Goal: Contribute content

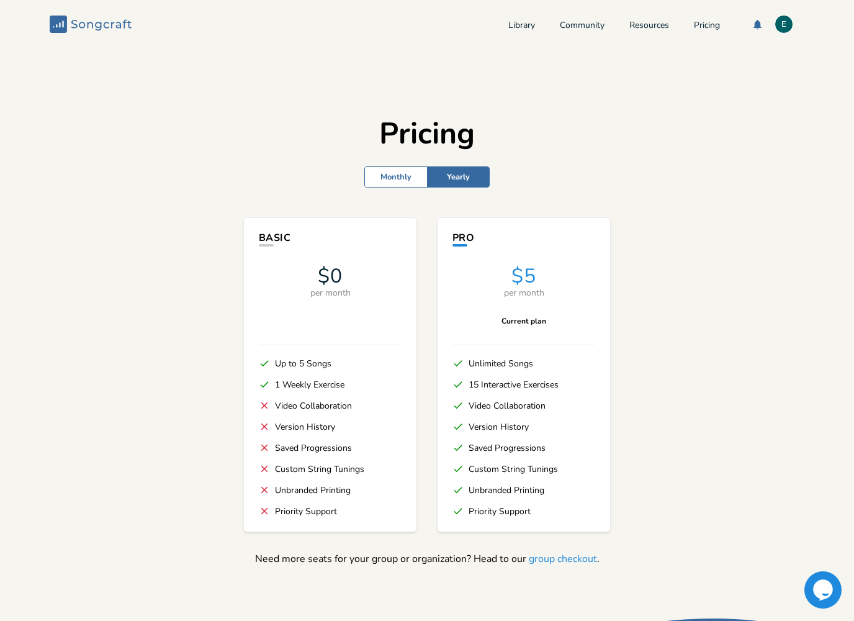
click at [518, 17] on div "Library Community Resources Pricing E" at bounding box center [657, 24] width 296 height 19
click at [518, 29] on link "Library" at bounding box center [522, 26] width 27 height 11
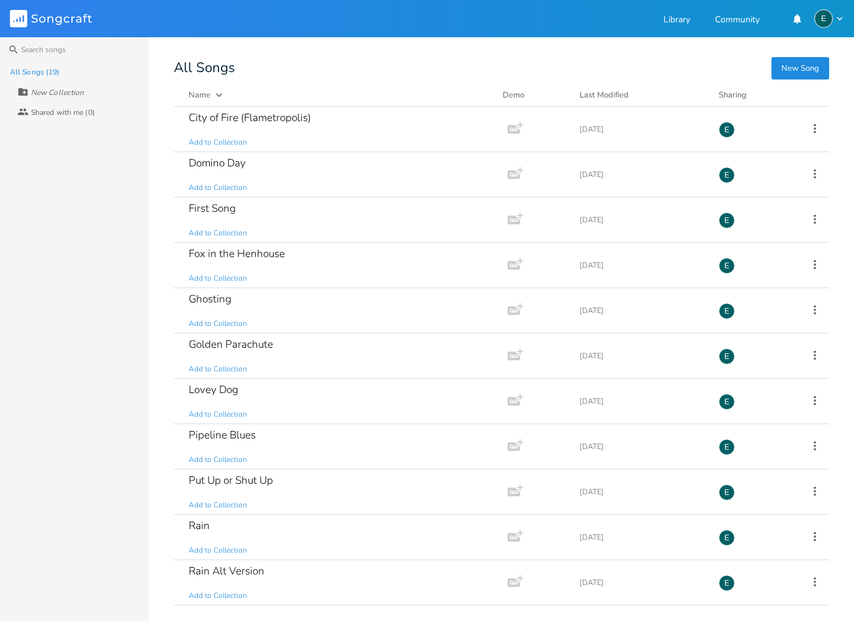
click at [604, 102] on div "Name Demo Last Modified Sharing" at bounding box center [502, 98] width 656 height 18
click at [605, 96] on div "Last Modified" at bounding box center [604, 94] width 49 height 11
click at [296, 123] on div "Rain Alt Version Add to Collection" at bounding box center [338, 129] width 299 height 45
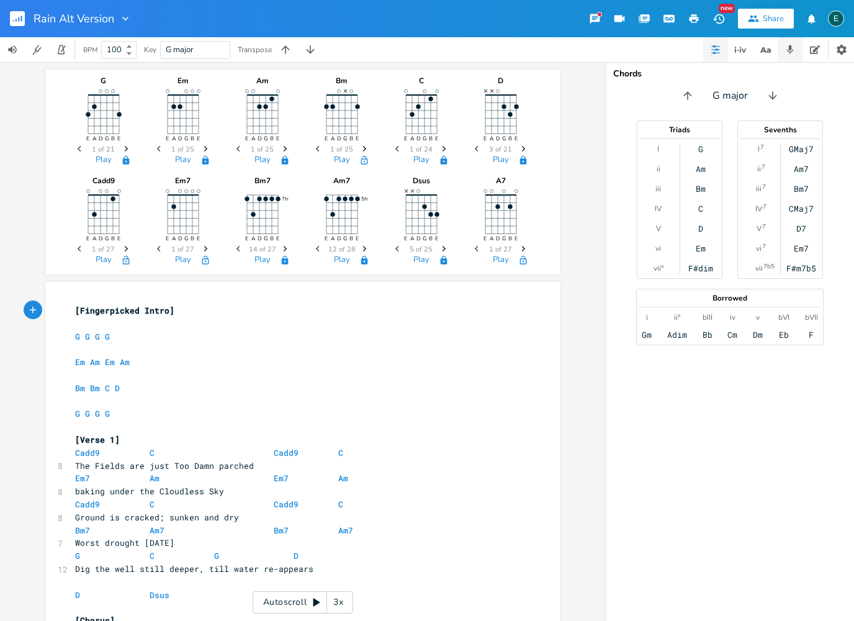
click at [798, 50] on button "button" at bounding box center [790, 49] width 25 height 25
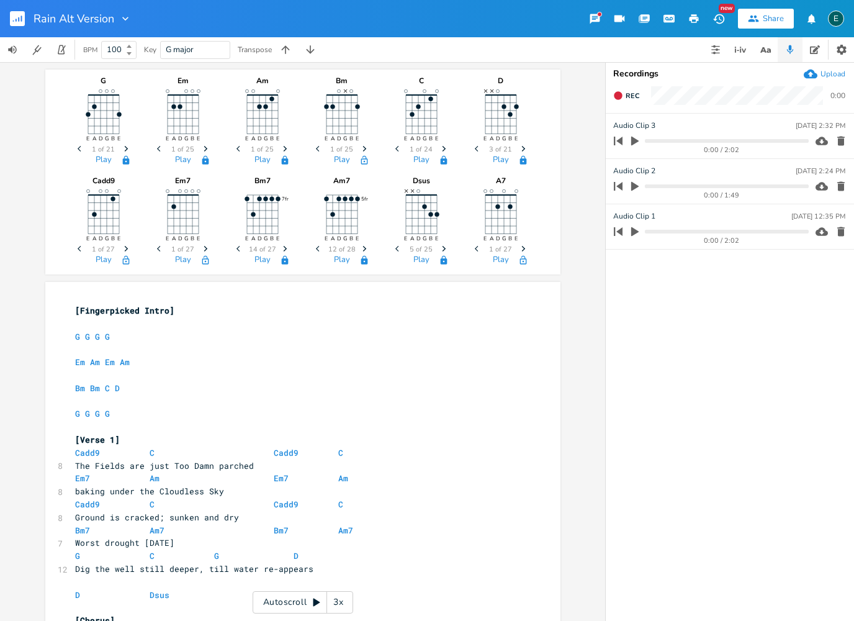
click at [625, 142] on icon "button" at bounding box center [618, 140] width 17 height 17
click at [639, 140] on icon "button" at bounding box center [635, 140] width 11 height 11
click at [335, 604] on div "3x" at bounding box center [338, 602] width 22 height 22
click at [378, 52] on div "BPM 100 Key G major Transpose" at bounding box center [427, 49] width 854 height 25
click at [336, 598] on div "4x" at bounding box center [338, 602] width 22 height 22
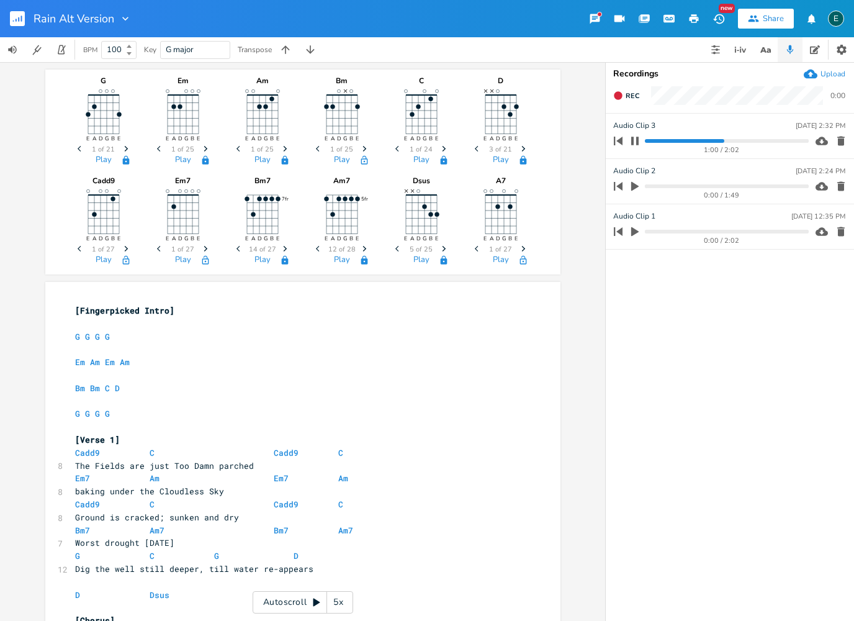
click at [337, 599] on div "5x" at bounding box center [338, 602] width 22 height 22
click at [335, 599] on div "1x" at bounding box center [338, 602] width 22 height 22
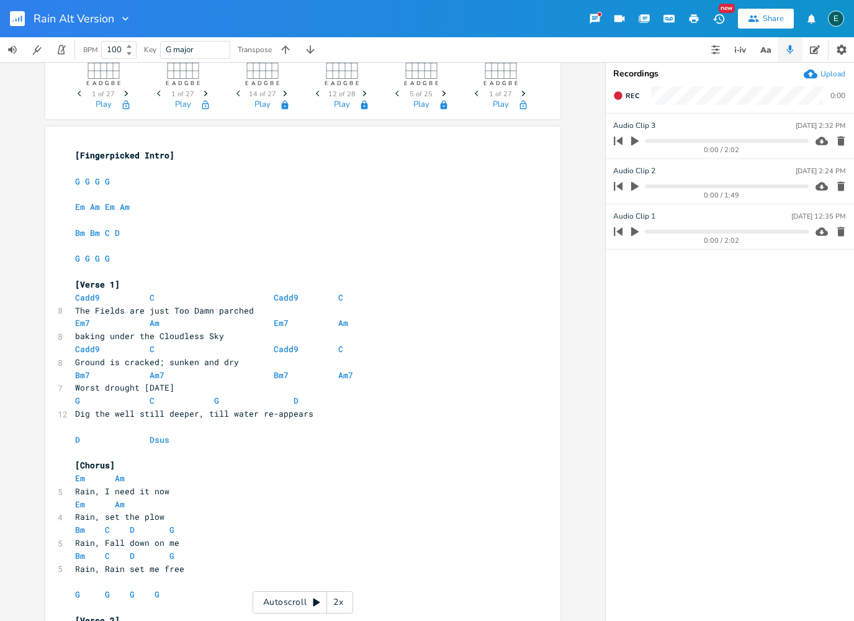
scroll to position [160, 0]
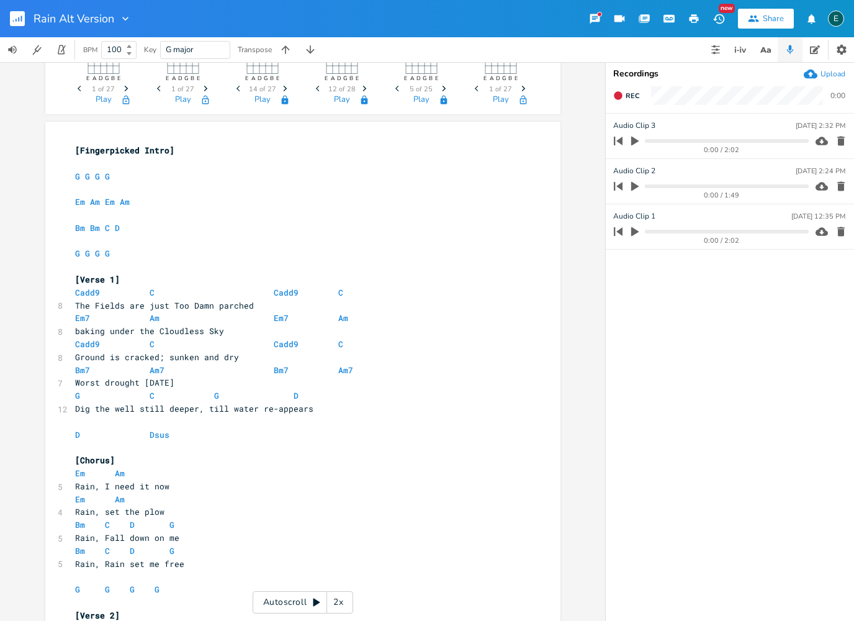
click at [131, 57] on span "100" at bounding box center [117, 50] width 31 height 17
click at [130, 55] on icon at bounding box center [129, 53] width 5 height 3
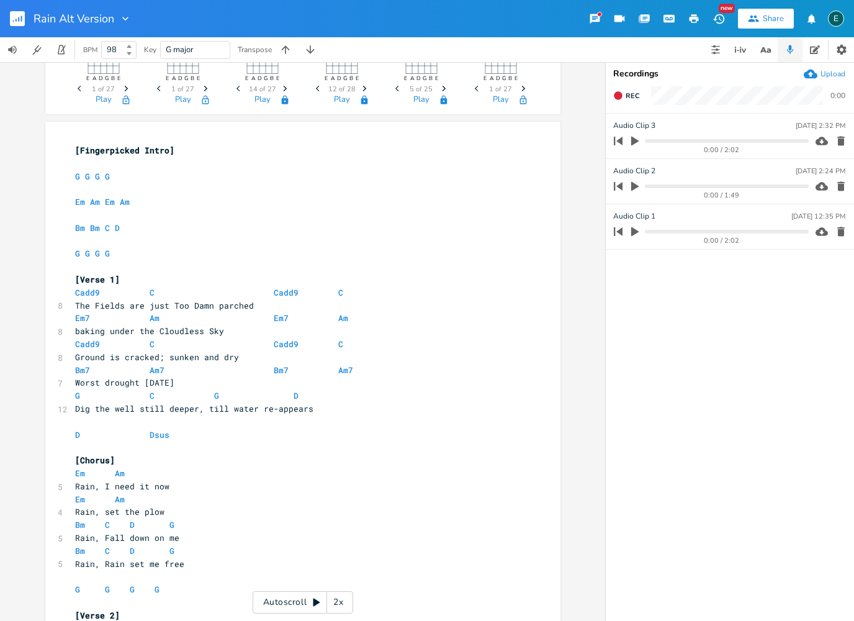
click at [130, 55] on b at bounding box center [127, 53] width 11 height 7
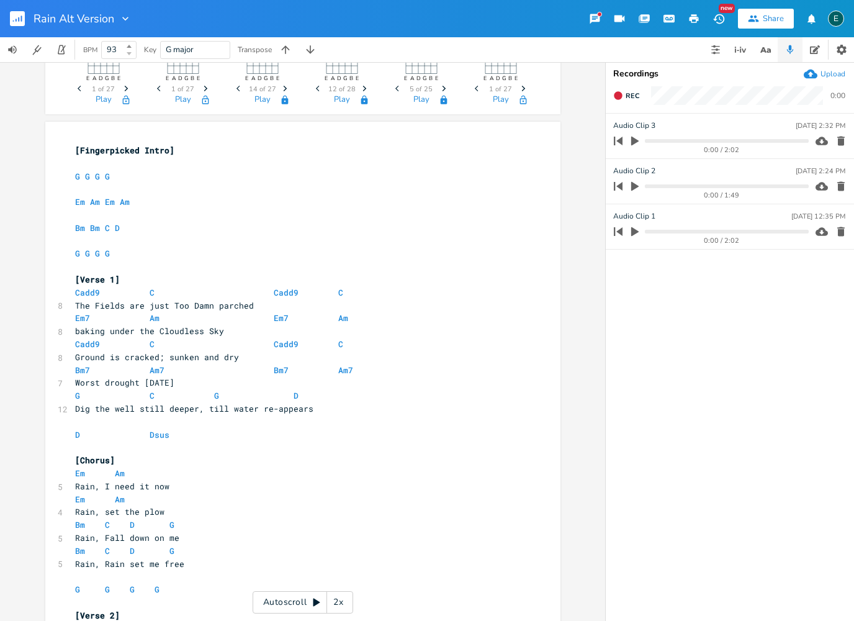
click at [130, 55] on b at bounding box center [127, 53] width 11 height 7
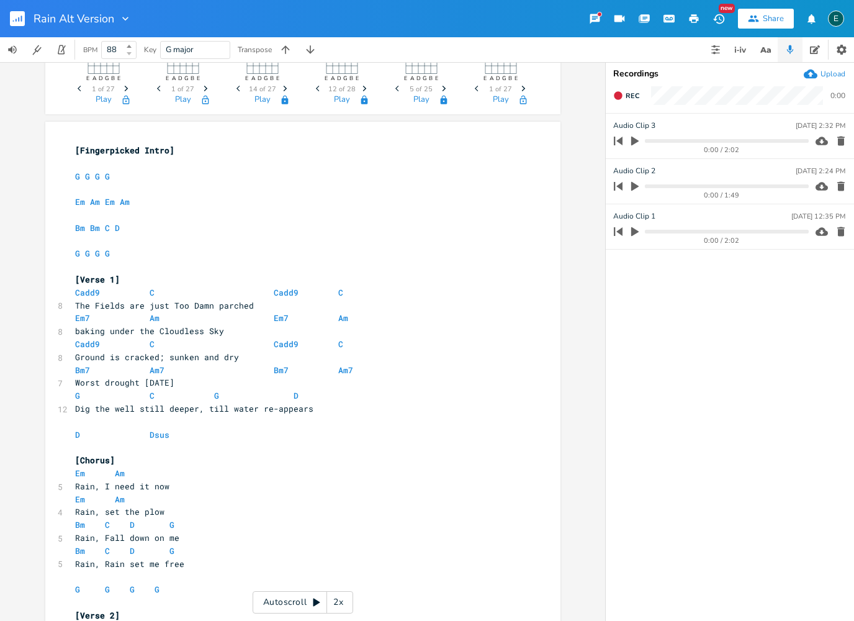
click at [130, 55] on b at bounding box center [127, 53] width 11 height 7
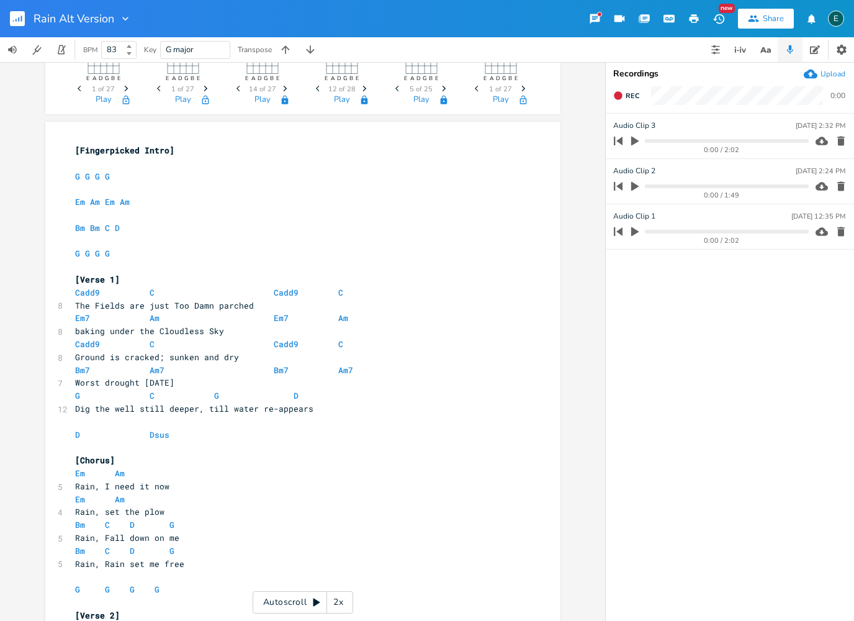
click at [130, 55] on b at bounding box center [127, 53] width 11 height 7
type input "80"
click at [130, 55] on b at bounding box center [127, 53] width 11 height 7
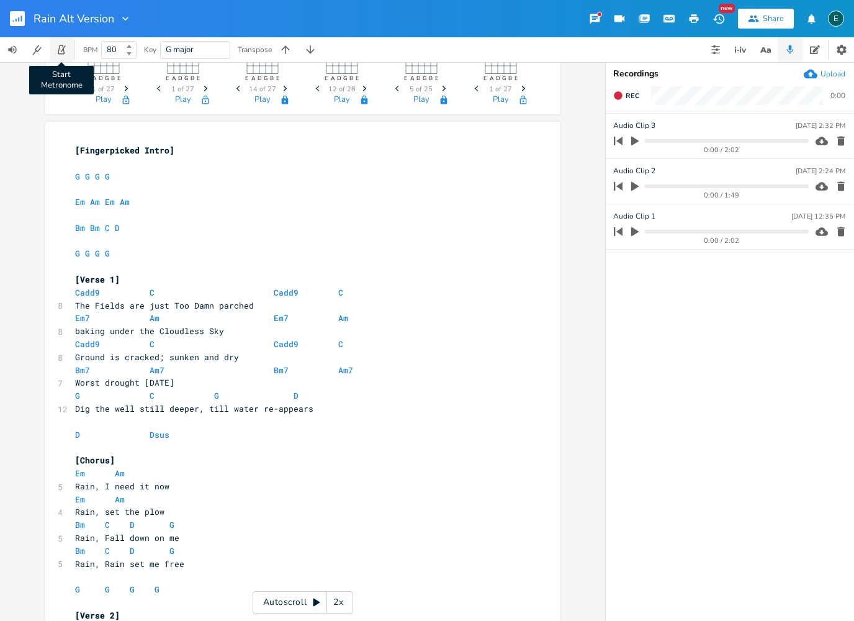
click at [62, 50] on icon "button" at bounding box center [63, 48] width 5 height 7
click at [13, 53] on icon "button" at bounding box center [12, 49] width 11 height 11
drag, startPoint x: 53, startPoint y: 75, endPoint x: 40, endPoint y: 75, distance: 12.4
click at [40, 75] on div at bounding box center [43, 75] width 9 height 9
click at [58, 53] on icon "button" at bounding box center [61, 49] width 11 height 11
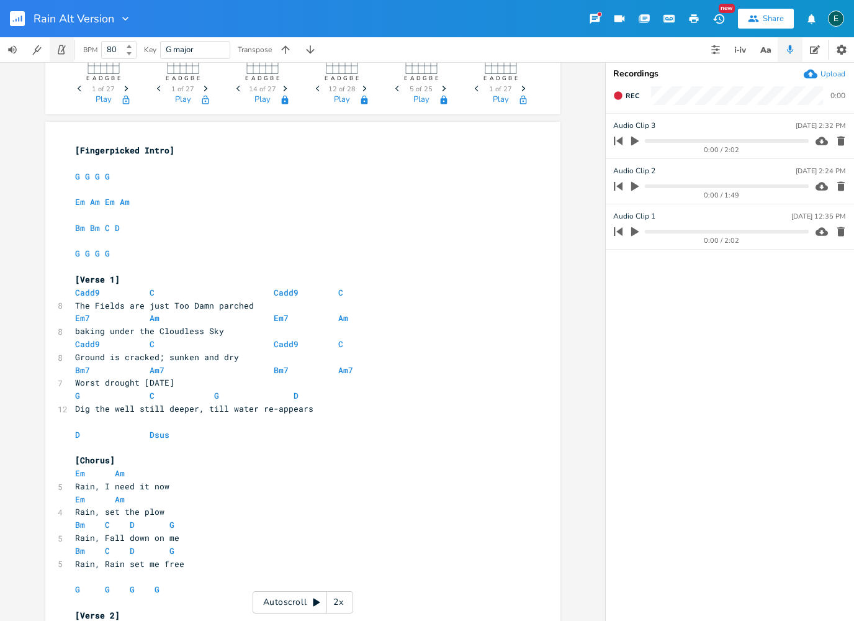
click at [63, 52] on icon "button" at bounding box center [61, 49] width 11 height 11
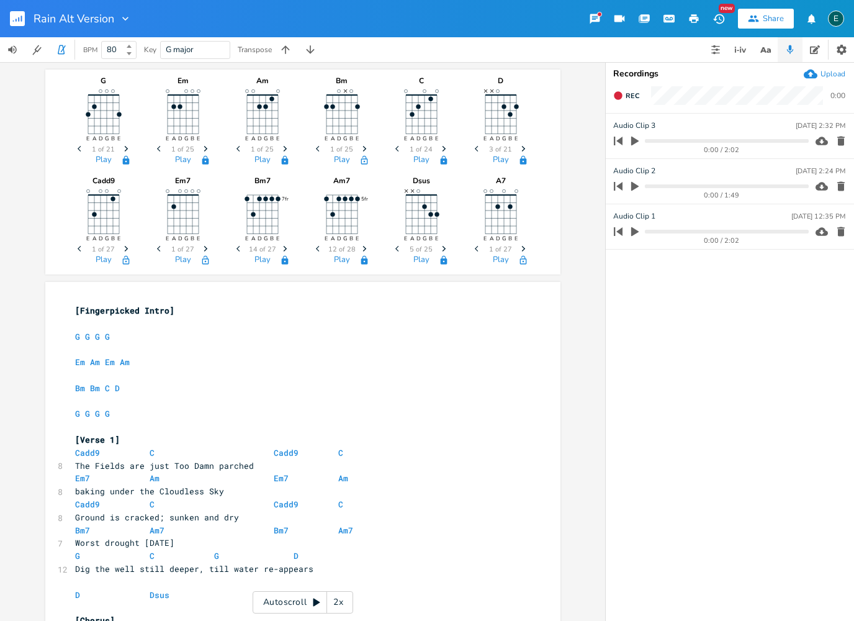
scroll to position [0, 0]
click at [315, 604] on icon at bounding box center [317, 603] width 7 height 8
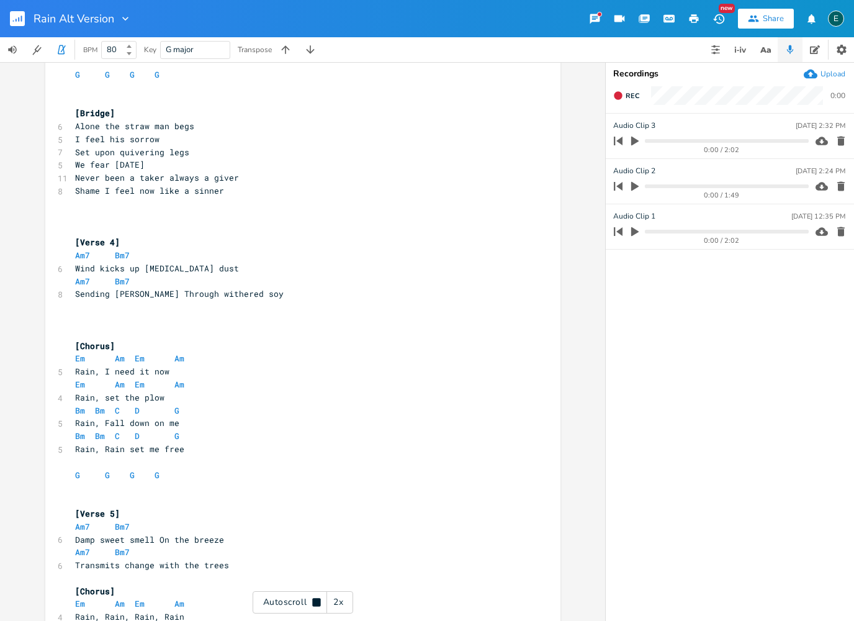
scroll to position [1012, 0]
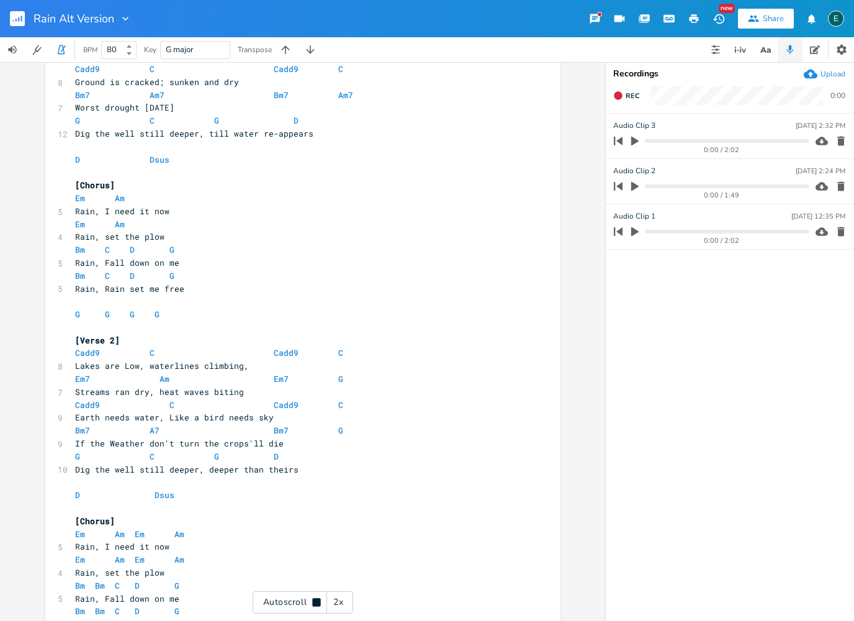
click at [315, 597] on icon at bounding box center [317, 602] width 10 height 10
click at [618, 97] on icon "button" at bounding box center [618, 95] width 8 height 8
click at [624, 96] on button "End" at bounding box center [626, 96] width 37 height 20
click at [64, 52] on icon "button" at bounding box center [61, 49] width 7 height 9
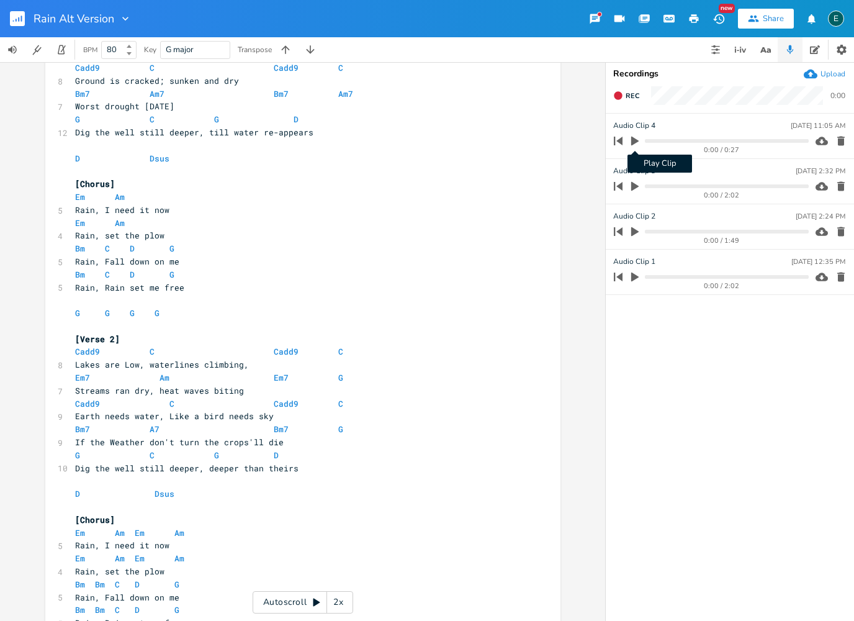
click at [636, 143] on icon "button" at bounding box center [634, 141] width 7 height 9
click at [635, 140] on icon "button" at bounding box center [634, 141] width 7 height 9
click at [635, 142] on icon "button" at bounding box center [634, 141] width 7 height 9
click at [635, 139] on icon "button" at bounding box center [634, 141] width 7 height 9
click at [636, 142] on icon "button" at bounding box center [634, 141] width 7 height 9
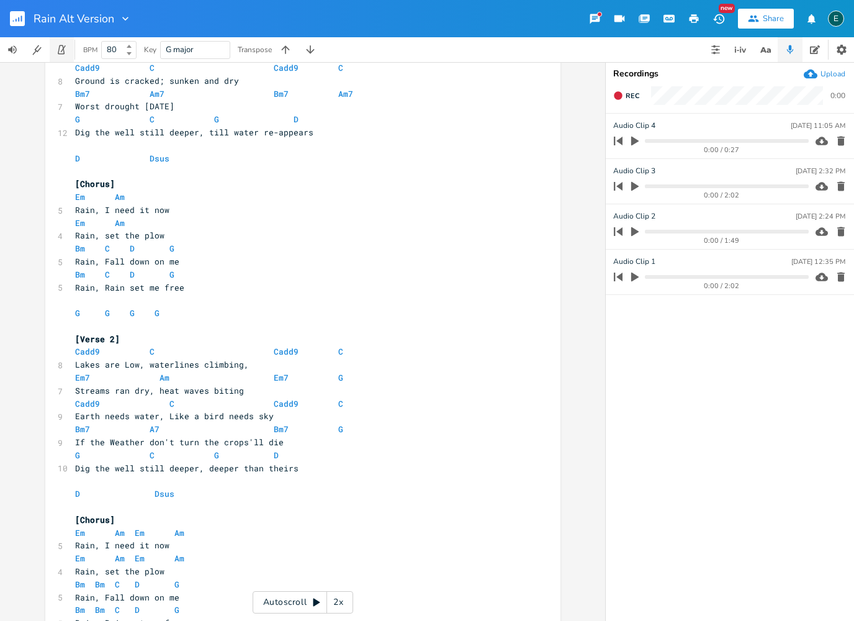
click at [63, 52] on icon "button" at bounding box center [61, 49] width 11 height 11
click at [621, 97] on icon "button" at bounding box center [618, 95] width 8 height 8
click at [624, 93] on button "End" at bounding box center [626, 96] width 37 height 20
click at [63, 52] on icon "button" at bounding box center [61, 49] width 11 height 11
click at [635, 143] on icon "button" at bounding box center [634, 141] width 7 height 9
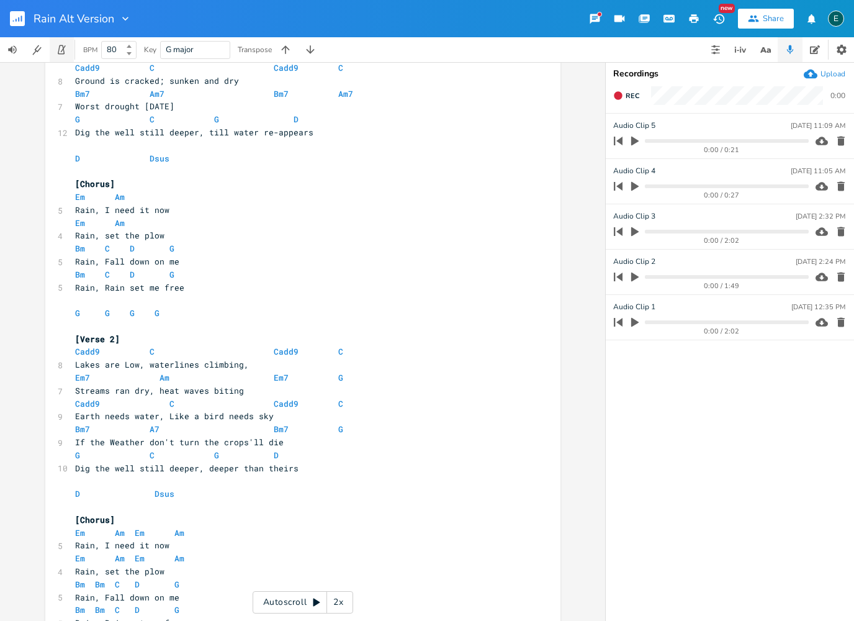
click at [66, 52] on icon "button" at bounding box center [61, 49] width 11 height 11
click at [627, 96] on span "Rec" at bounding box center [633, 95] width 14 height 9
click at [625, 96] on button "End" at bounding box center [626, 96] width 37 height 20
click at [636, 143] on icon "button" at bounding box center [635, 140] width 11 height 11
click at [95, 53] on div "BPM" at bounding box center [90, 50] width 14 height 7
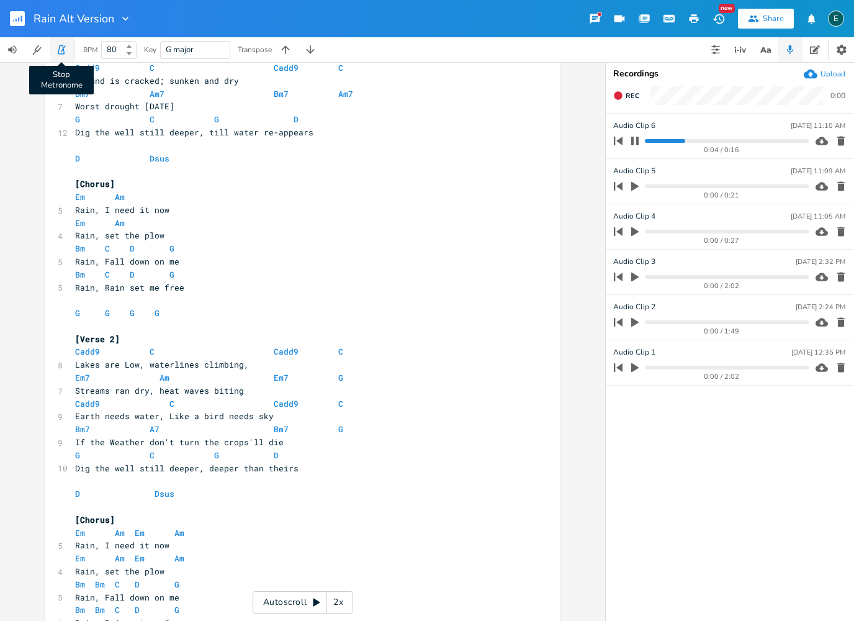
click at [66, 53] on icon "button" at bounding box center [61, 49] width 11 height 11
click at [103, 230] on span "Rain, set the plow" at bounding box center [119, 235] width 89 height 11
click at [634, 145] on icon "button" at bounding box center [635, 140] width 11 height 11
click at [64, 48] on icon "button" at bounding box center [63, 48] width 5 height 7
click at [618, 96] on icon "button" at bounding box center [618, 95] width 8 height 8
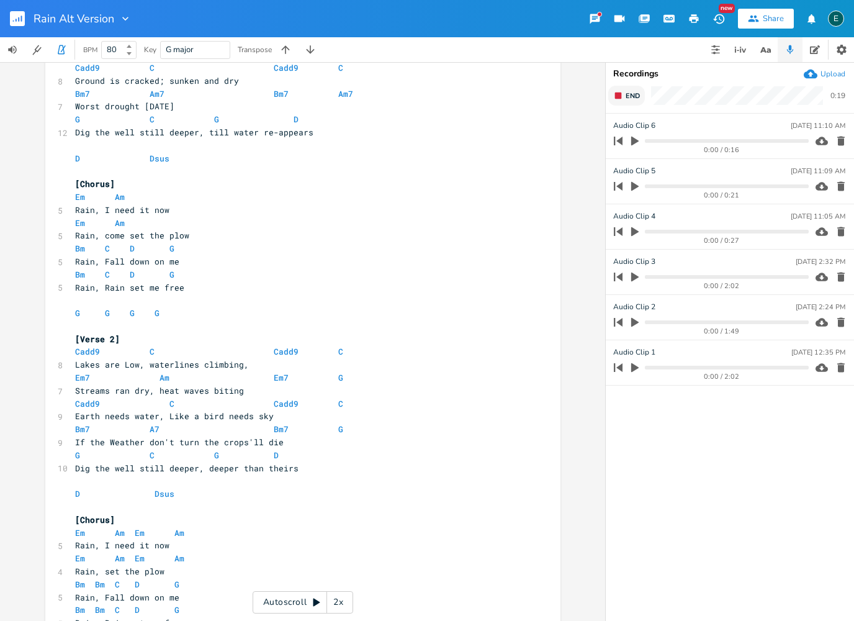
click at [622, 93] on rect "button" at bounding box center [618, 96] width 7 height 7
click at [68, 52] on button "button" at bounding box center [62, 49] width 25 height 25
click at [633, 145] on icon "button" at bounding box center [635, 140] width 11 height 11
click at [635, 192] on button "Play Clip" at bounding box center [635, 186] width 16 height 20
click at [636, 138] on icon "button" at bounding box center [635, 140] width 11 height 11
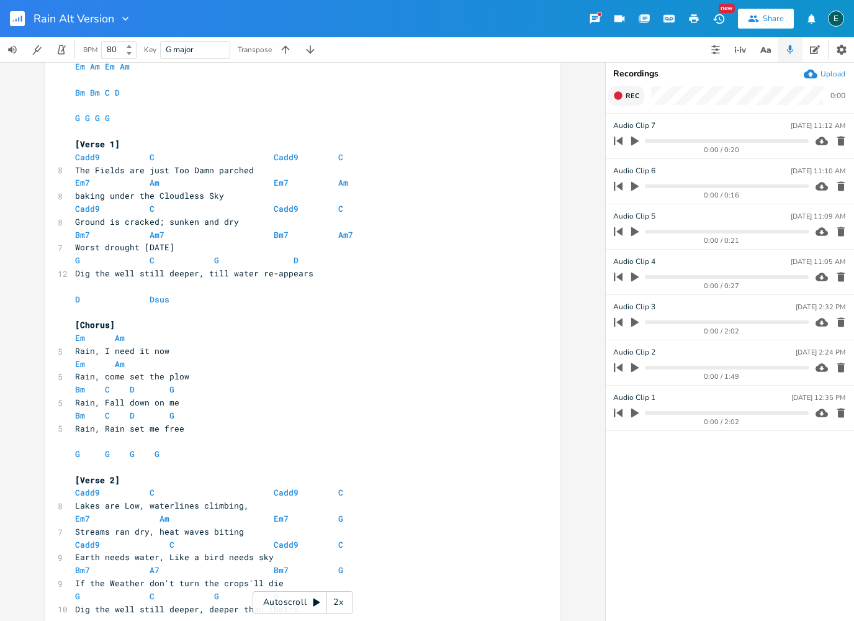
scroll to position [266, 0]
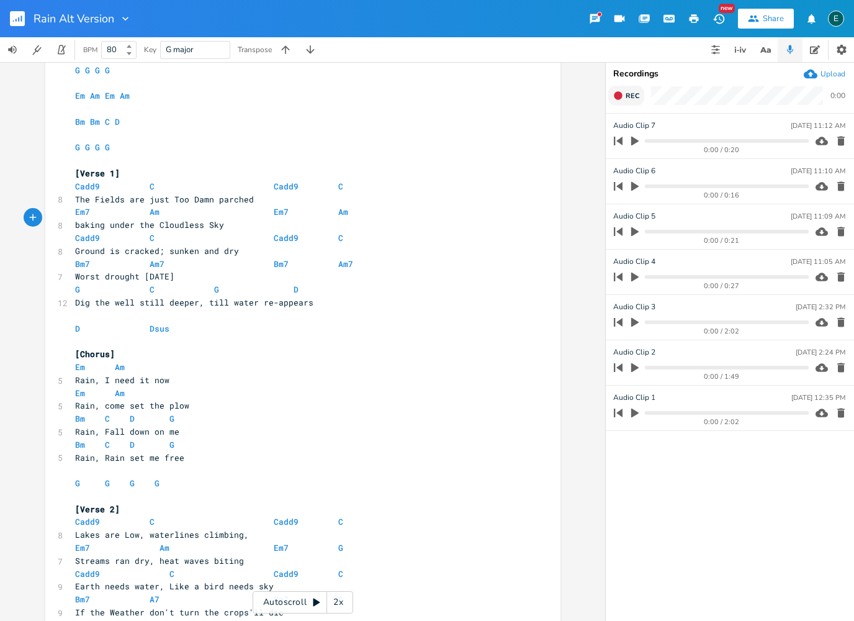
click at [221, 219] on pre "baking under the Cloudless Sky" at bounding box center [297, 225] width 448 height 13
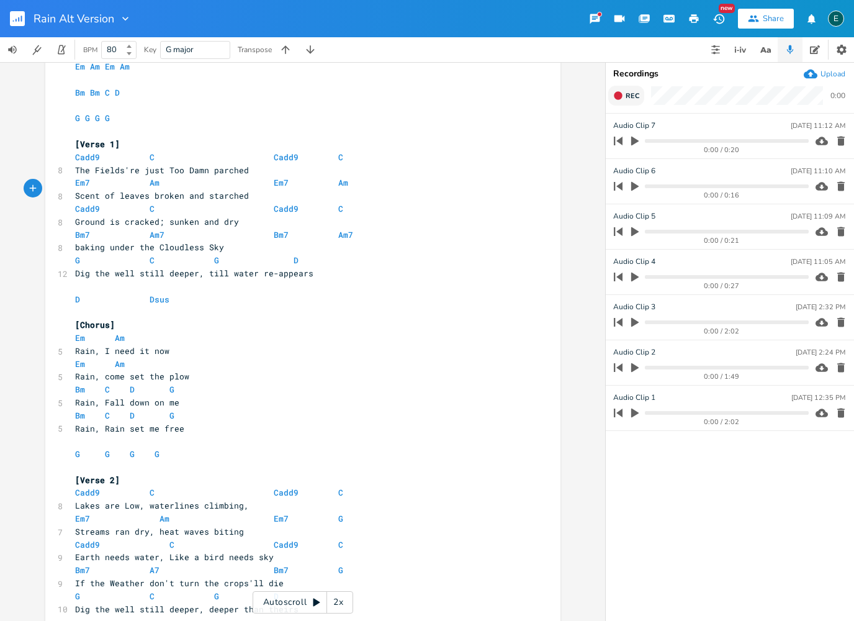
scroll to position [296, 0]
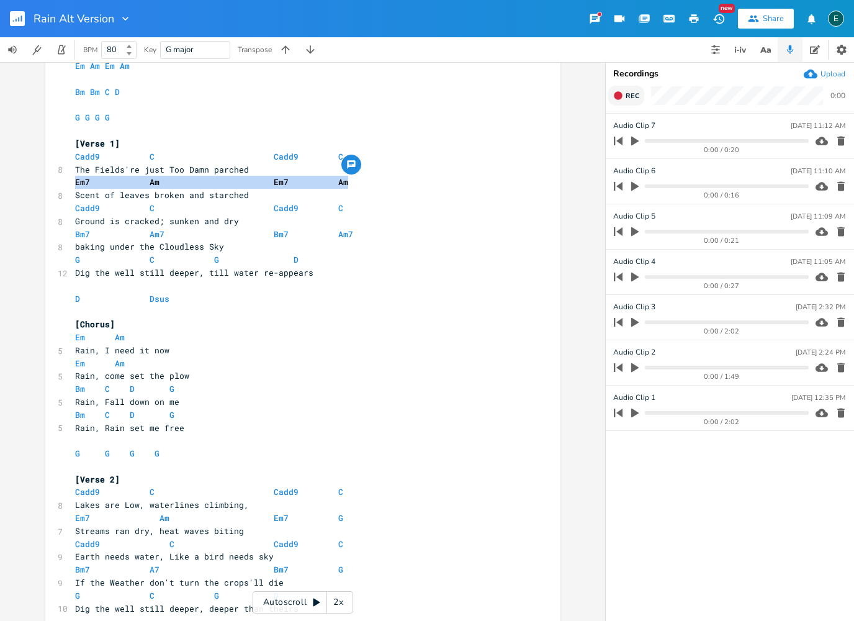
copy span "Em7 Am Em7 Am"
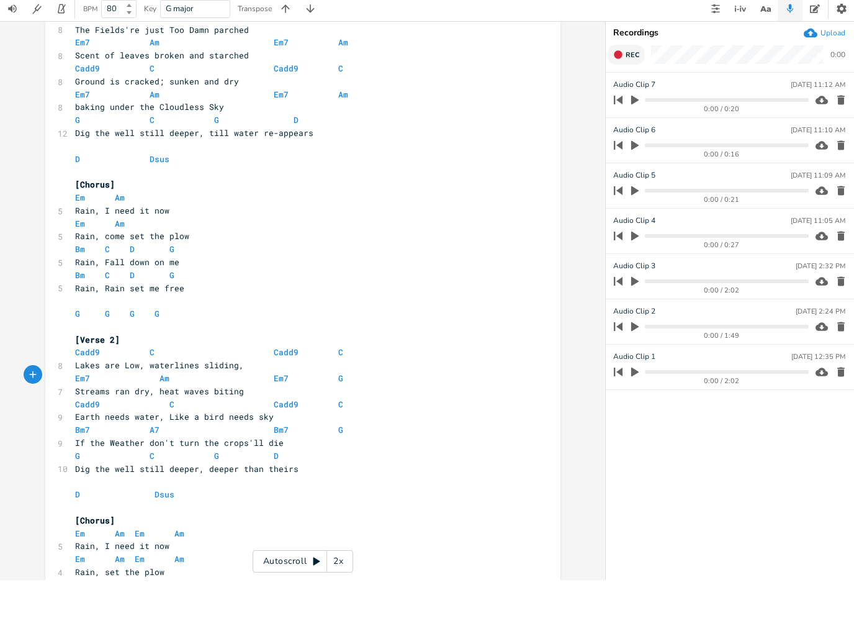
scroll to position [351, 0]
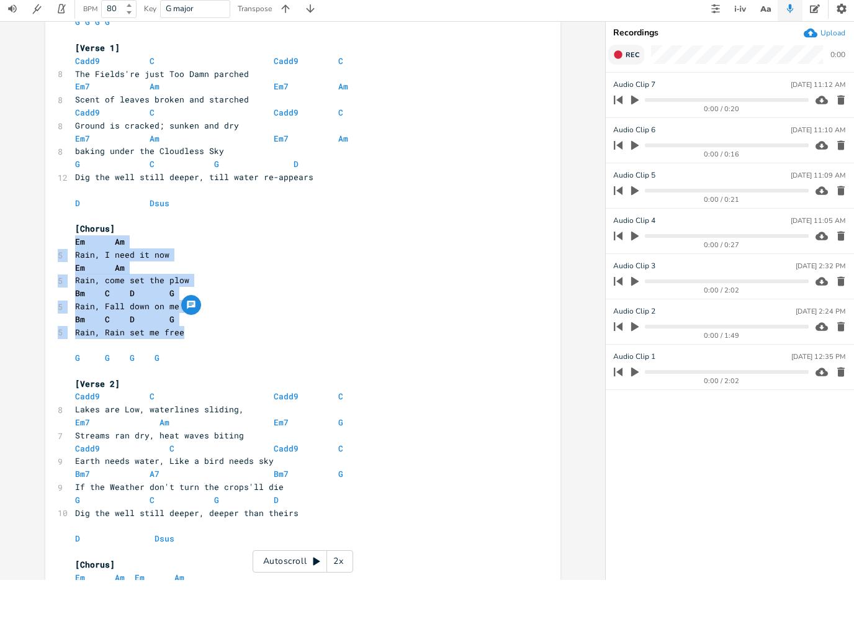
drag, startPoint x: 73, startPoint y: 230, endPoint x: 186, endPoint y: 318, distance: 143.0
click at [186, 318] on div "[Fingerpicked Intro] ​ G G G G ​ Em Am Em Am ​ Bm Bm C D ​ G G G G ​ [Verse 1] …" at bounding box center [297, 631] width 448 height 1356
copy div "Em Am 5 Rain, I need it now Em Am 5 Rain, come set the plow Bm C D G 5 Rain, Fa…"
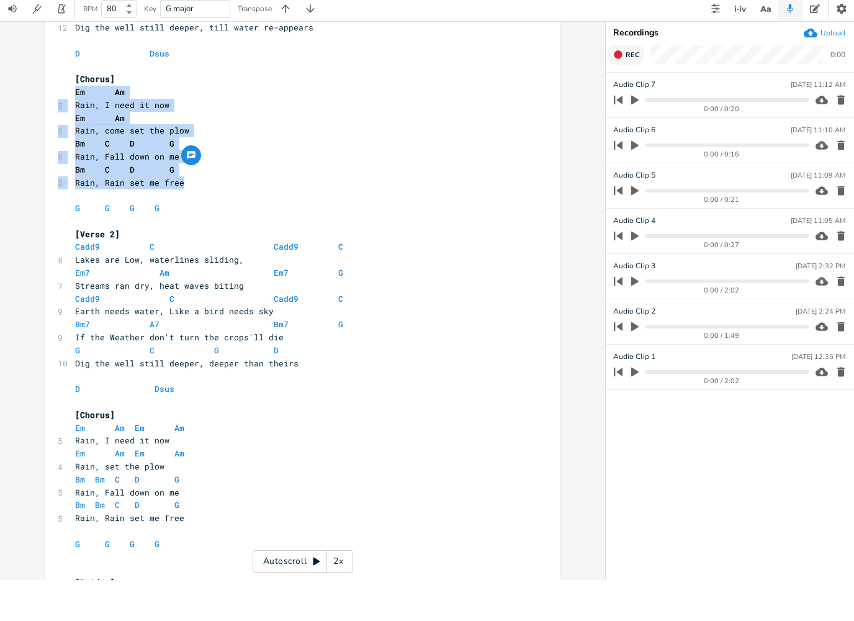
scroll to position [502, 0]
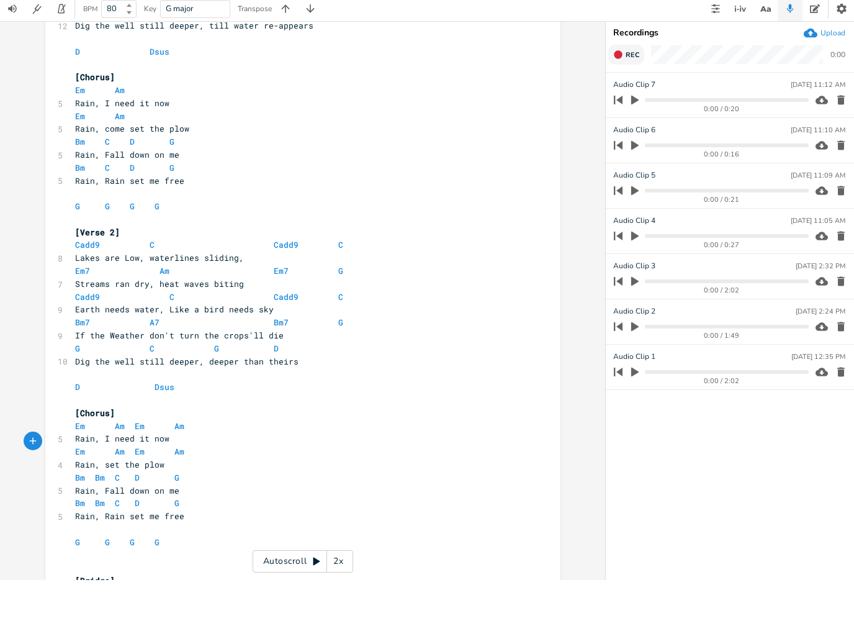
click at [73, 461] on pre "Em Am Em Am" at bounding box center [297, 467] width 448 height 13
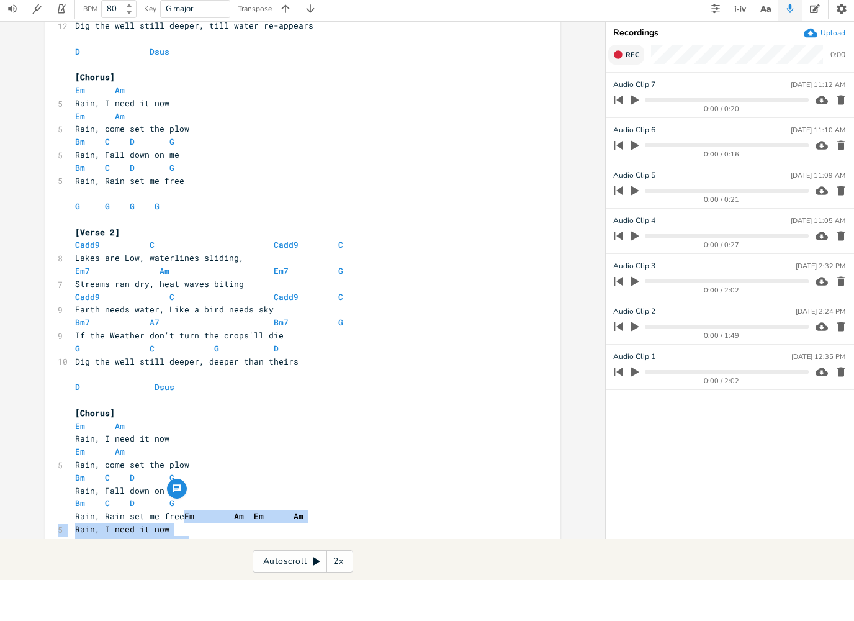
scroll to position [575, 0]
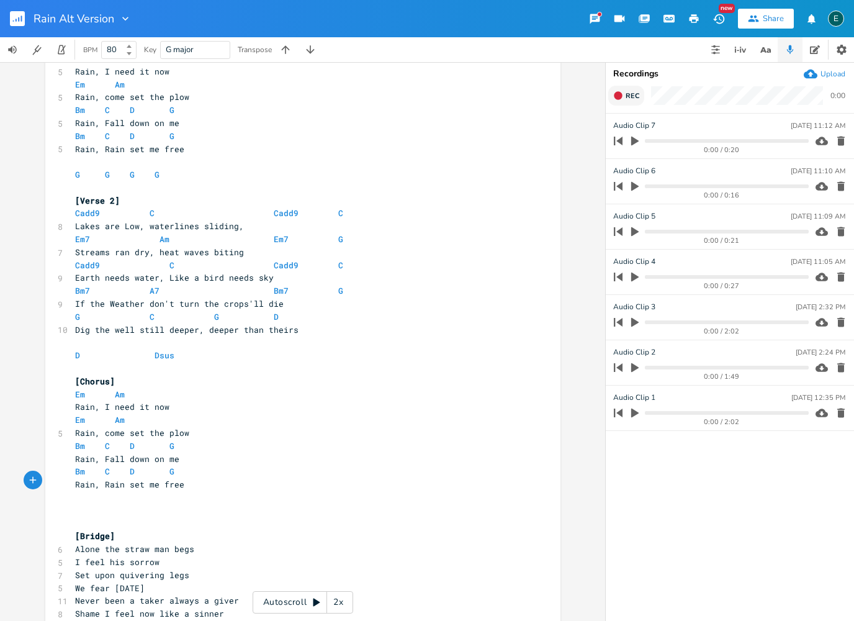
click at [93, 504] on pre "​" at bounding box center [297, 510] width 448 height 13
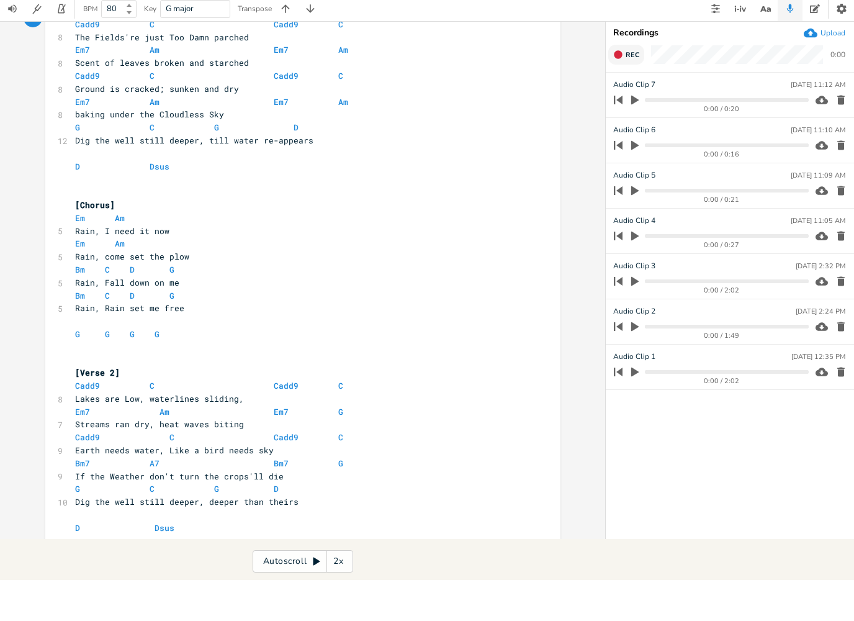
scroll to position [338, 0]
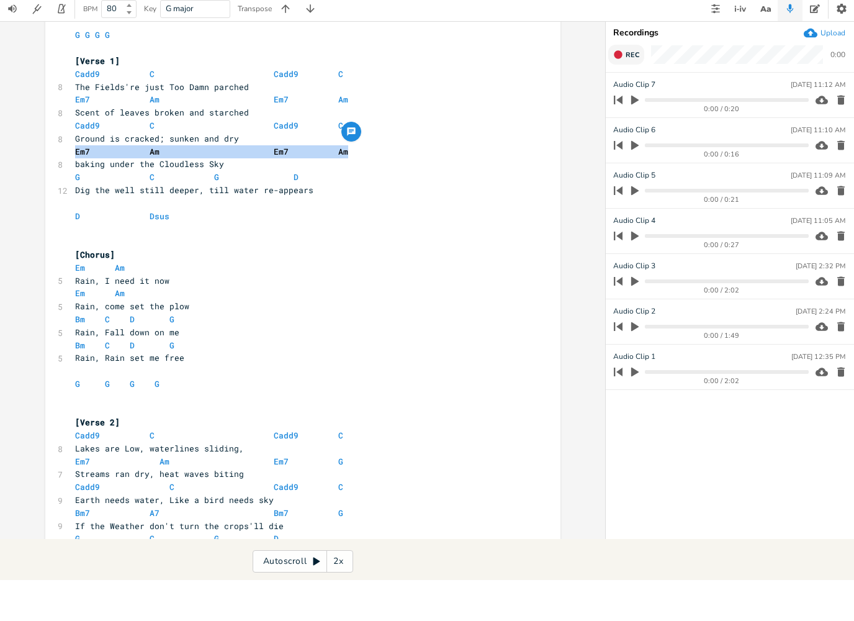
copy span "Em7 Am Em7 Am"
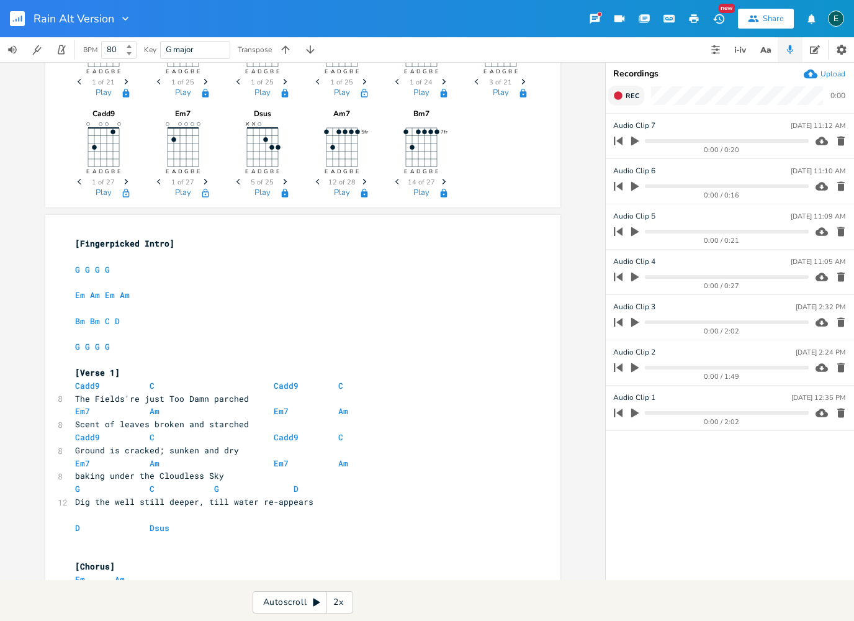
scroll to position [63, 0]
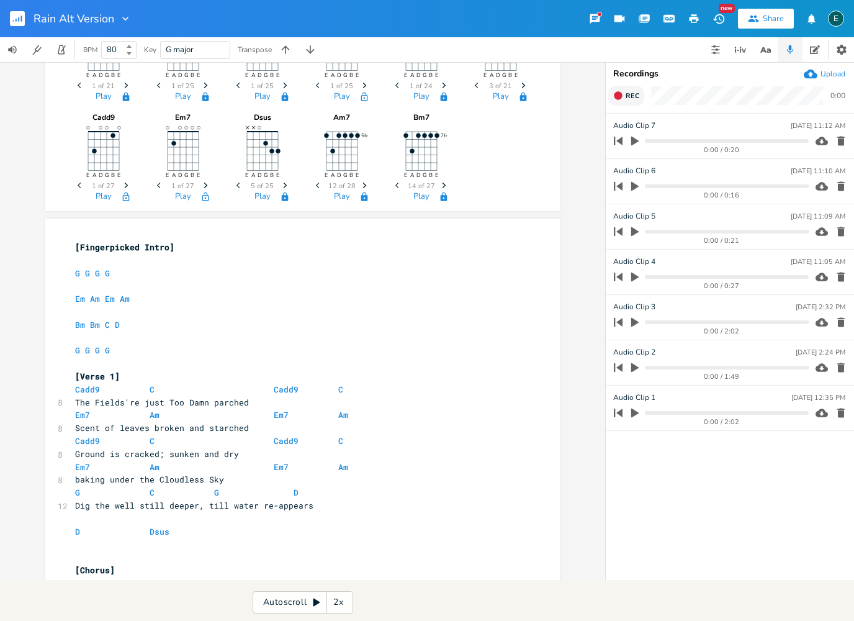
click at [251, 311] on pre "​" at bounding box center [297, 311] width 448 height 13
click at [489, 168] on div "G E A D G B E Previous 1 of 21 Next Play Em E A D G B E Previous 1 of 25 Next P…" at bounding box center [303, 106] width 461 height 200
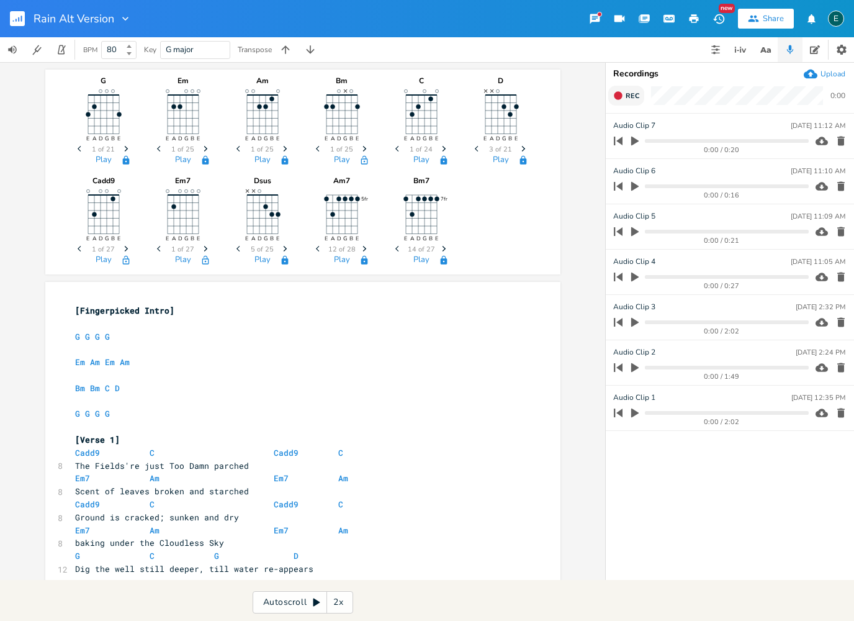
scroll to position [0, 0]
click at [402, 593] on div "Rain Alt Version New Share E BPM 80 Key G major Transpose G E A D G B E Previou…" at bounding box center [427, 310] width 854 height 621
click at [19, 14] on rect "button" at bounding box center [17, 18] width 15 height 15
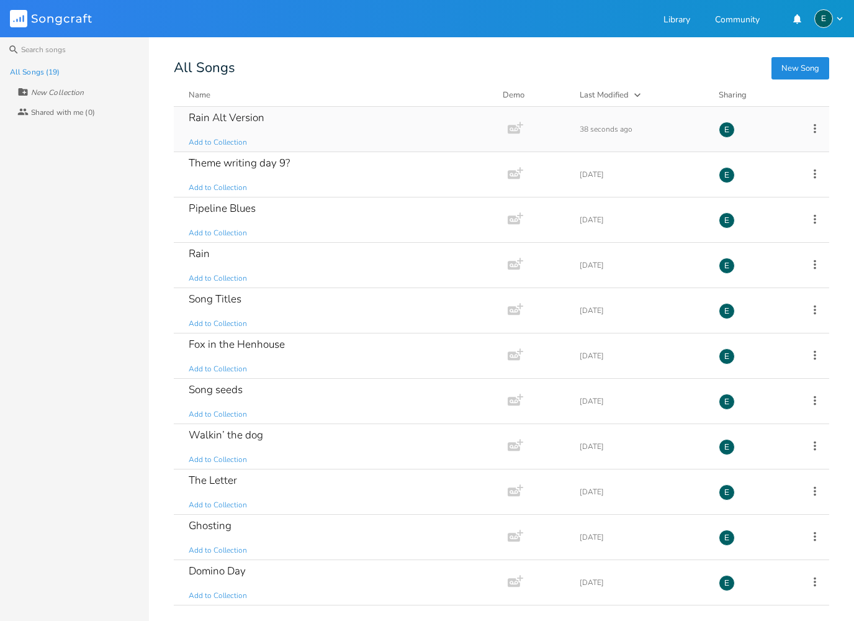
click at [228, 119] on div "Rain Alt Version" at bounding box center [227, 117] width 76 height 11
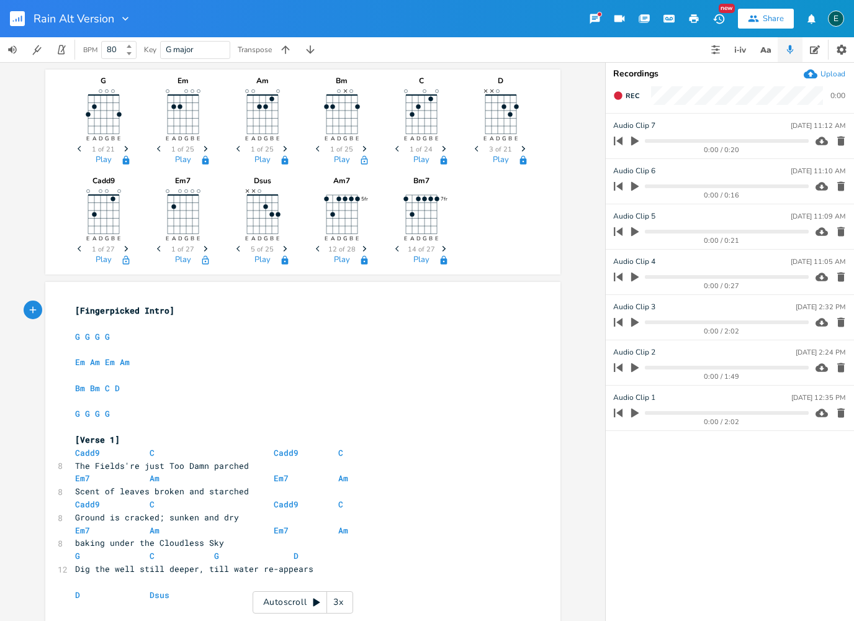
click at [292, 603] on div "Autoscroll 3x" at bounding box center [303, 602] width 101 height 22
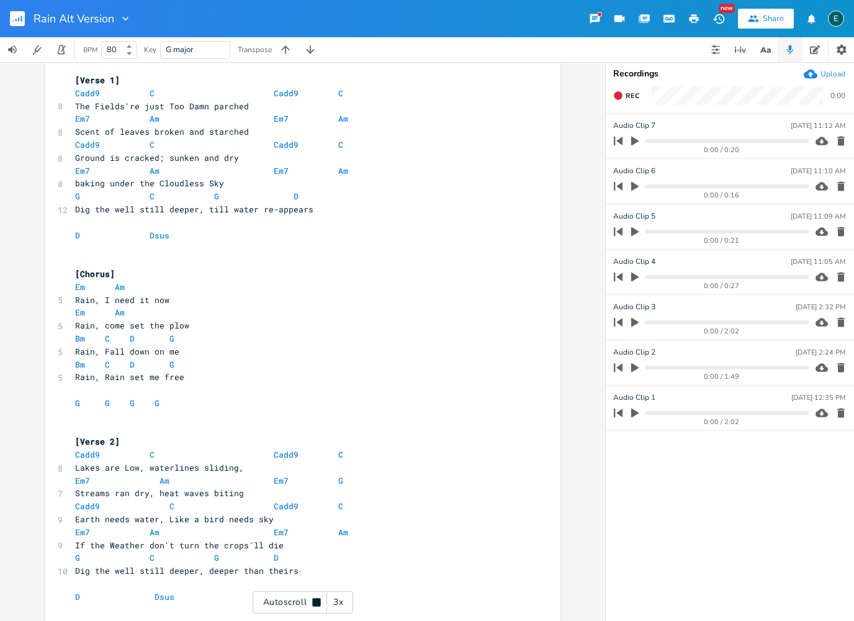
click at [316, 600] on icon at bounding box center [316, 602] width 8 height 8
click at [338, 600] on div "3x" at bounding box center [338, 602] width 22 height 22
click at [338, 600] on div "4x" at bounding box center [338, 602] width 22 height 22
click at [338, 600] on div "5x" at bounding box center [338, 602] width 22 height 22
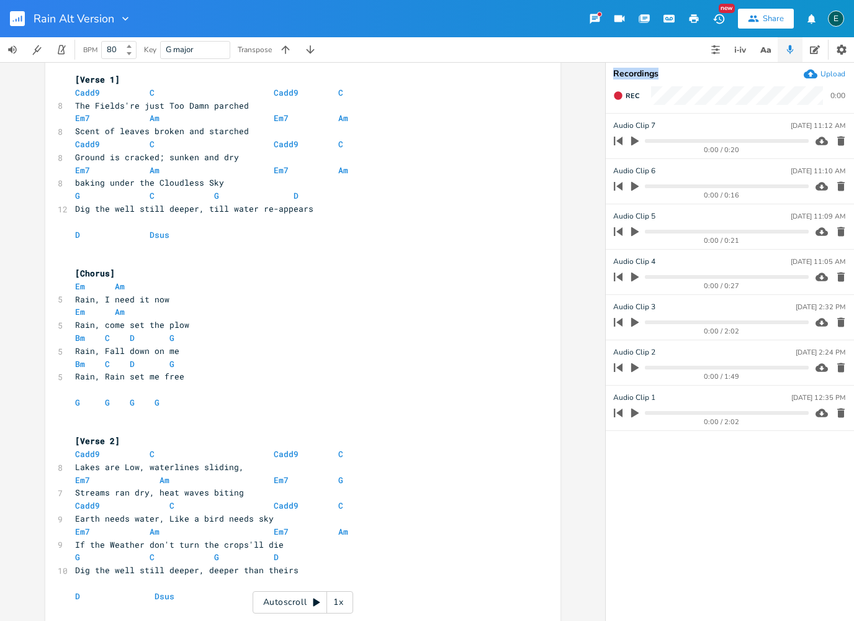
click at [338, 600] on div "1x" at bounding box center [338, 602] width 22 height 22
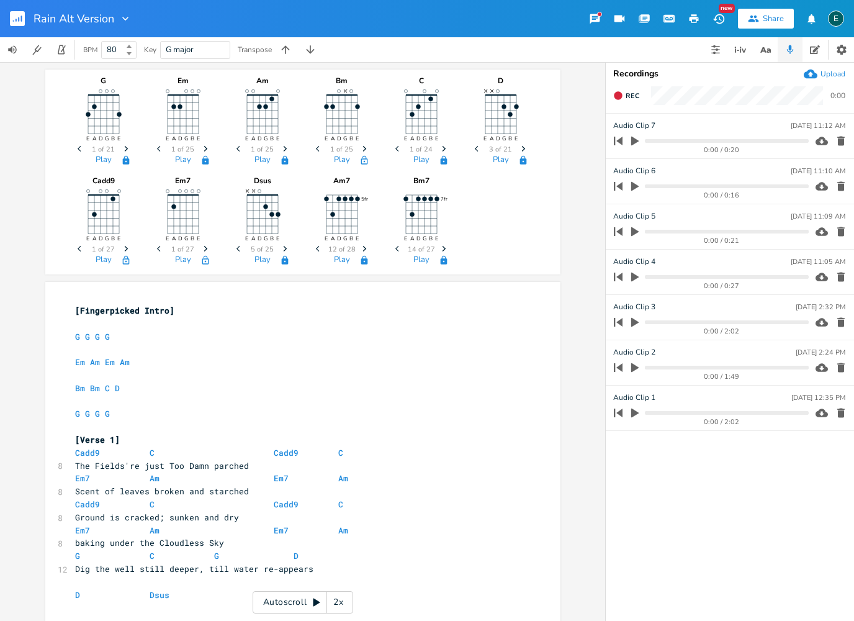
scroll to position [0, 0]
click at [312, 601] on icon at bounding box center [317, 602] width 10 height 10
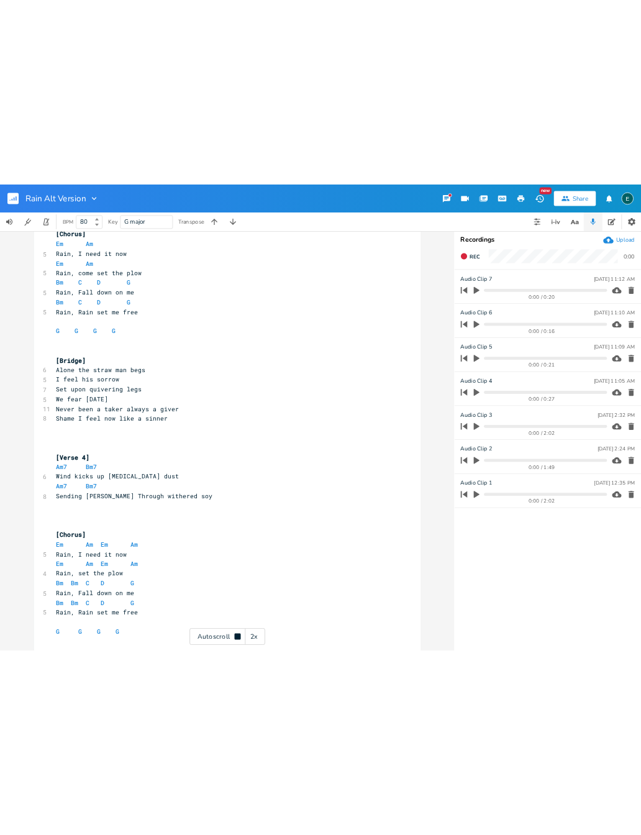
scroll to position [930, 0]
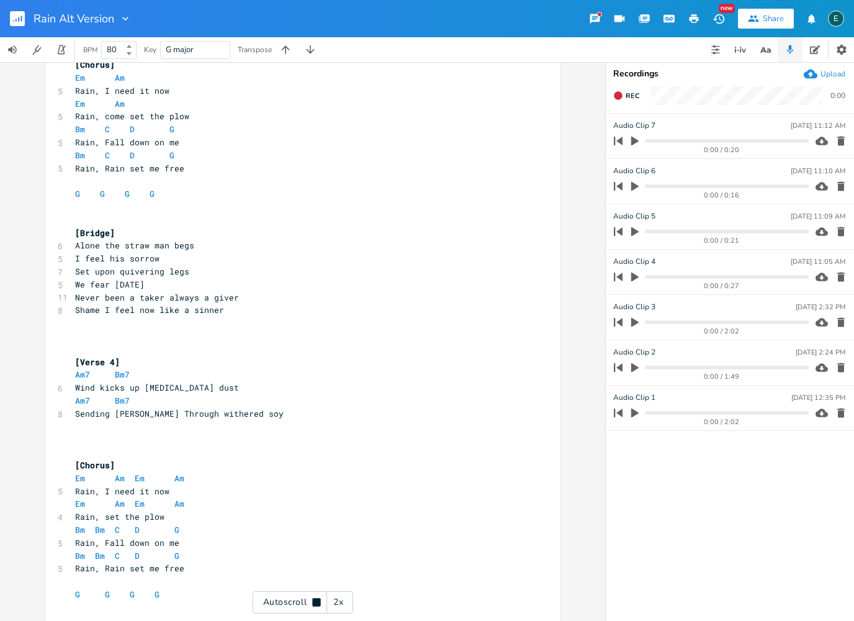
click at [316, 604] on icon at bounding box center [316, 602] width 8 height 8
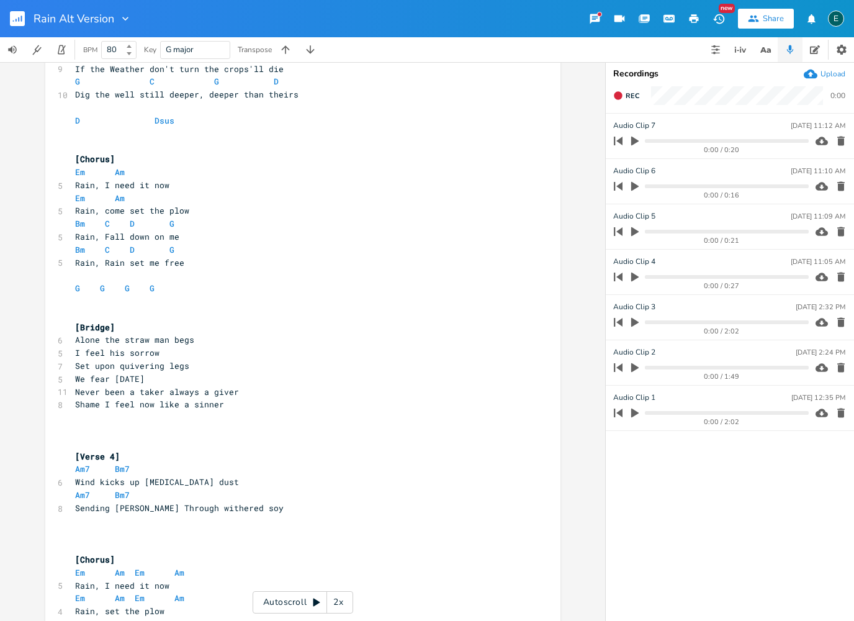
scroll to position [823, 0]
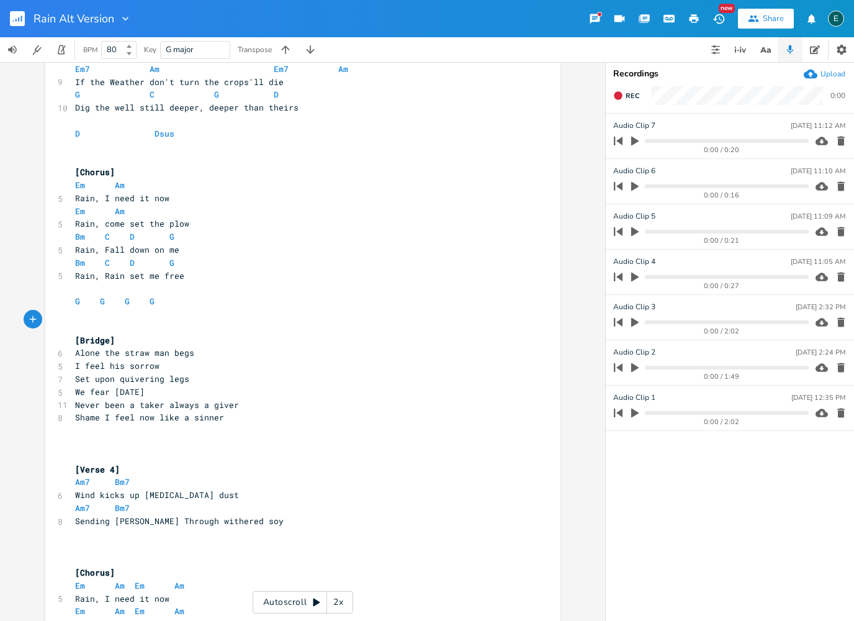
click at [76, 347] on span "Alone the straw man begs" at bounding box center [134, 352] width 119 height 11
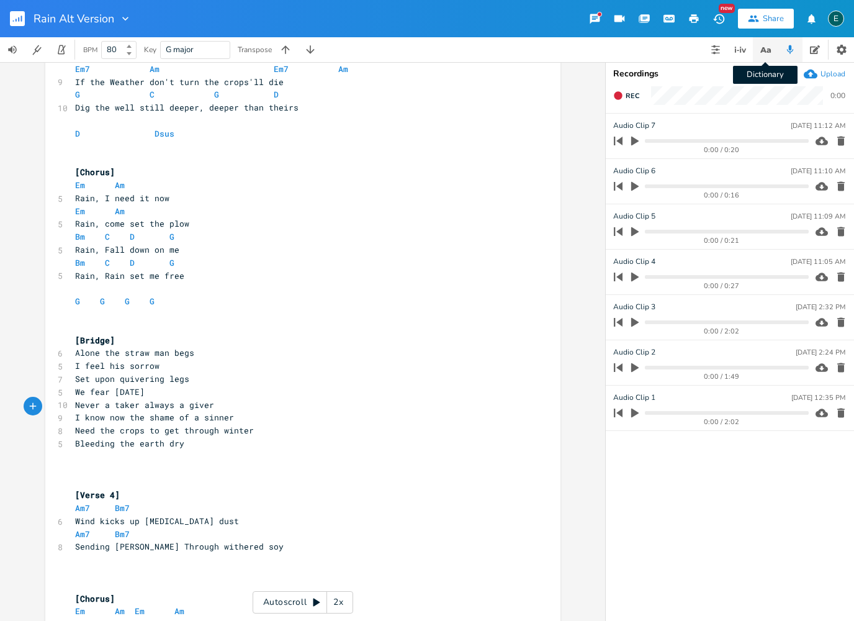
click at [769, 44] on icon "button" at bounding box center [766, 50] width 16 height 16
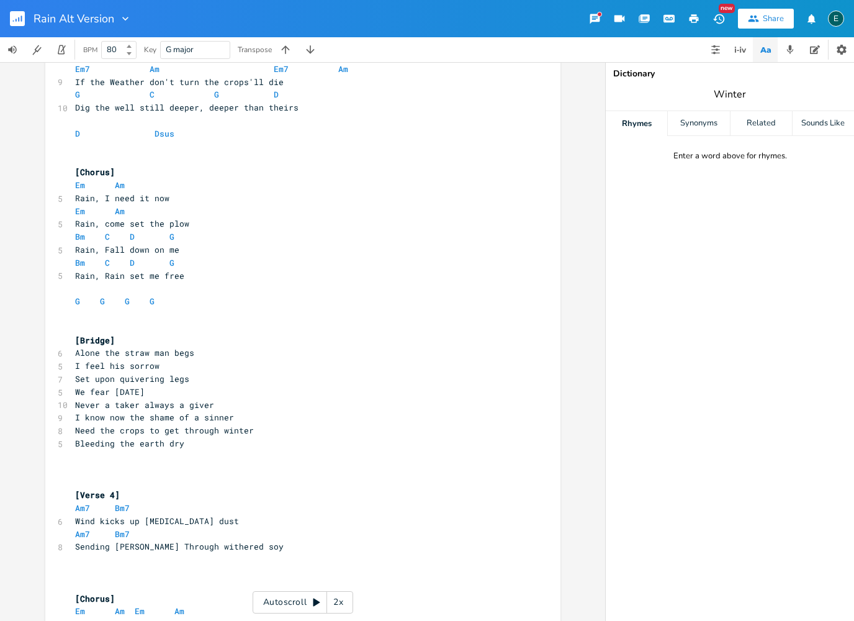
type input "Winter"
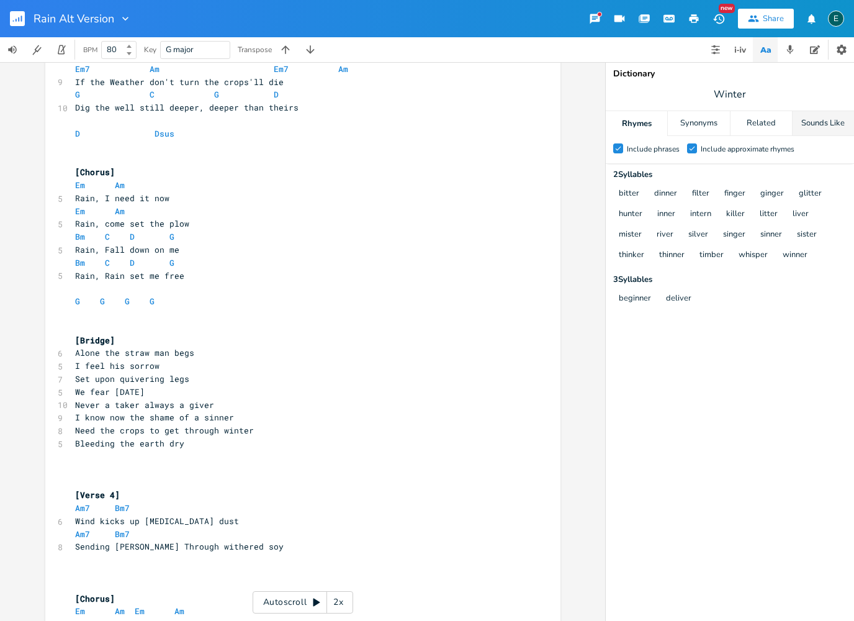
click at [818, 128] on div "Sounds Like" at bounding box center [823, 123] width 61 height 25
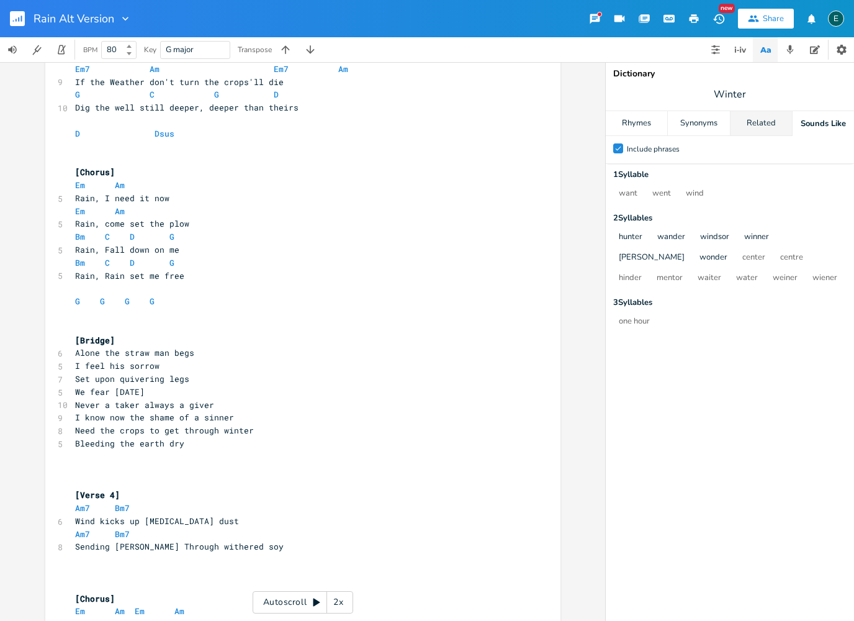
click at [762, 130] on div "Related" at bounding box center [761, 123] width 61 height 25
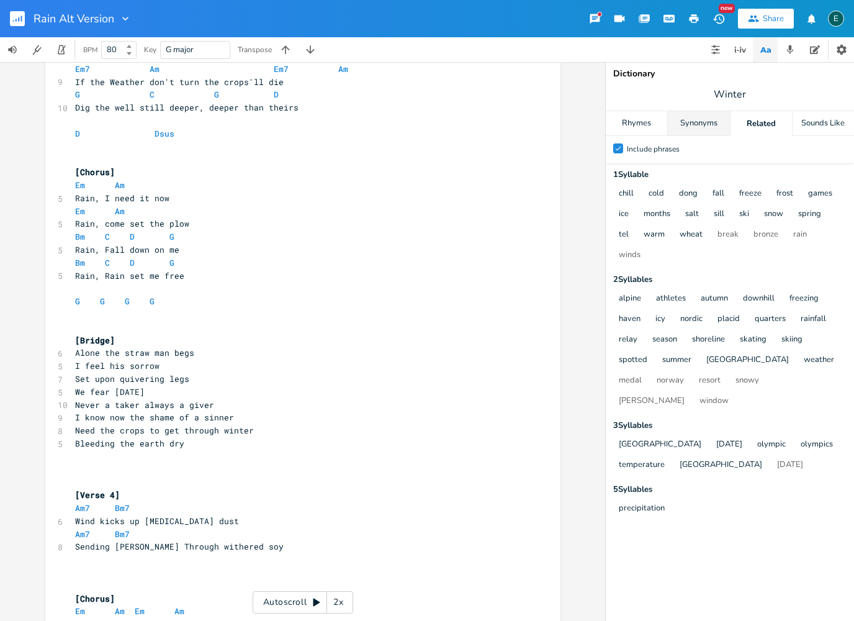
click at [716, 128] on div "Synonyms" at bounding box center [698, 123] width 61 height 25
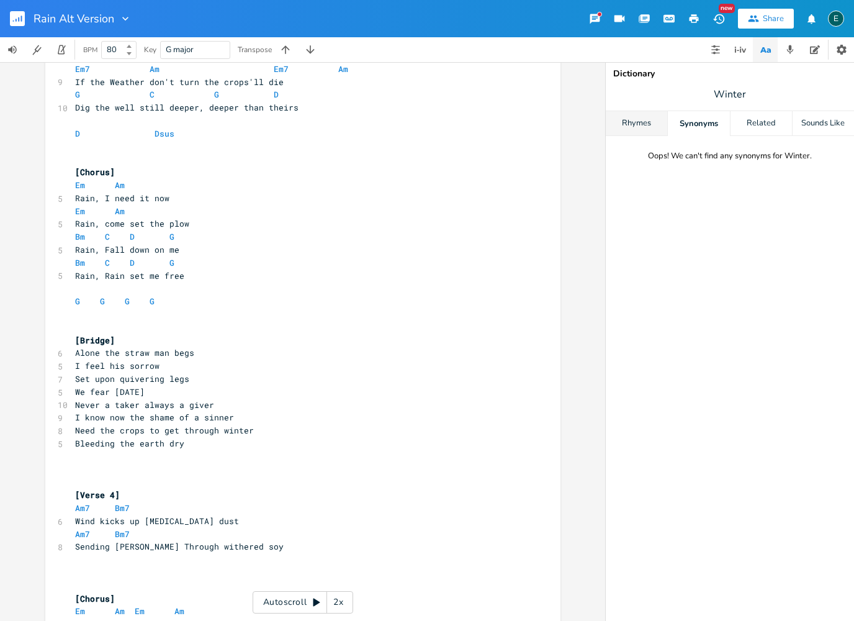
click at [654, 123] on div "Rhymes" at bounding box center [636, 123] width 61 height 25
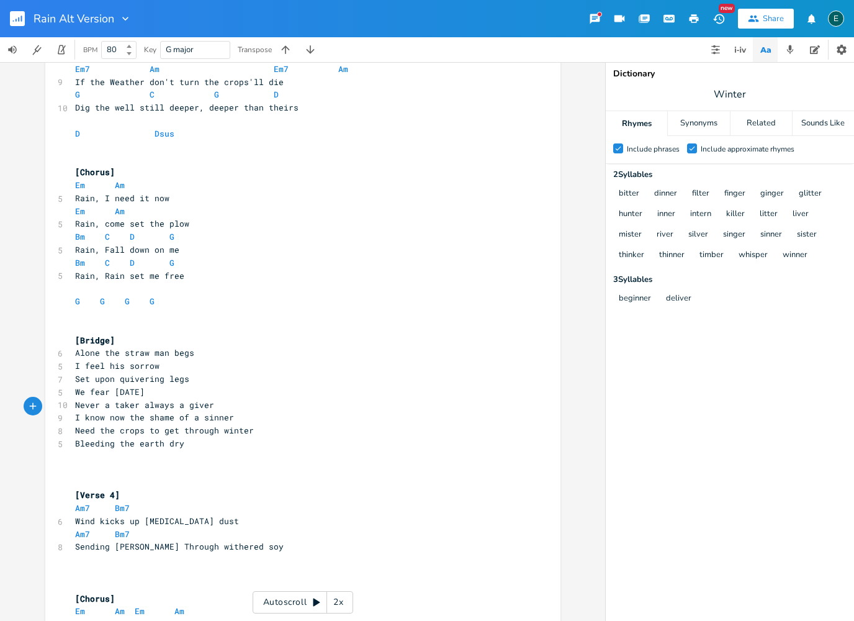
click at [201, 437] on pre "Bleeding the earth dry" at bounding box center [297, 443] width 448 height 13
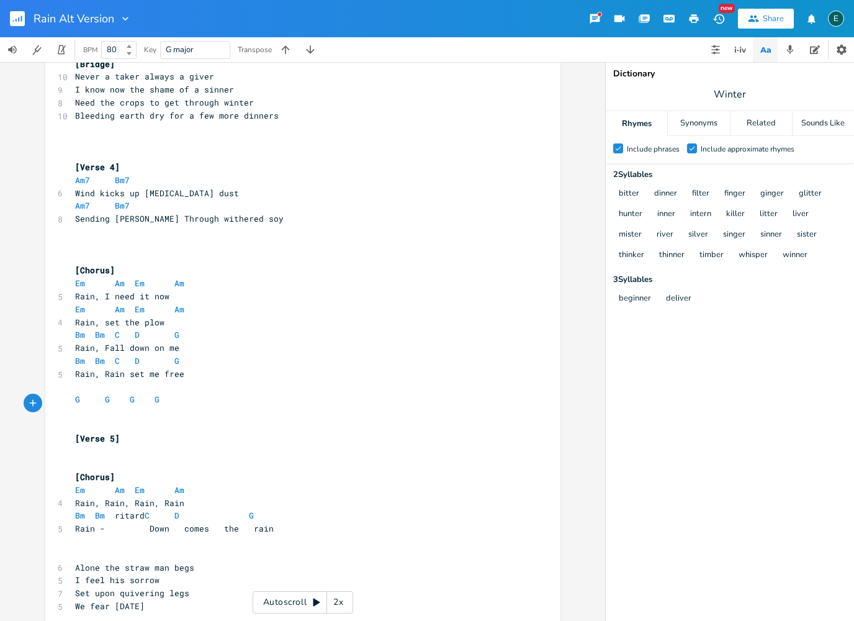
scroll to position [1062, 0]
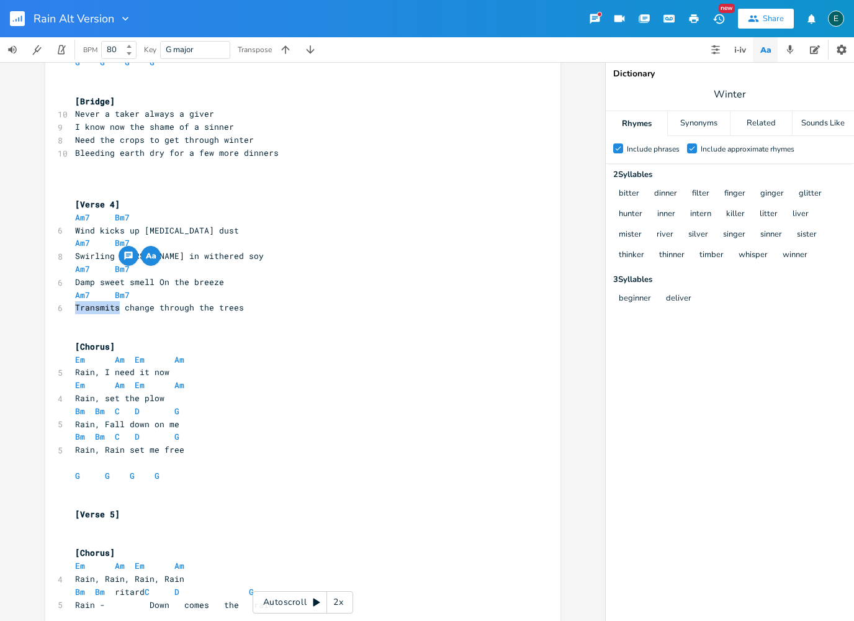
copy span "Transmits"
type input "Transmits"
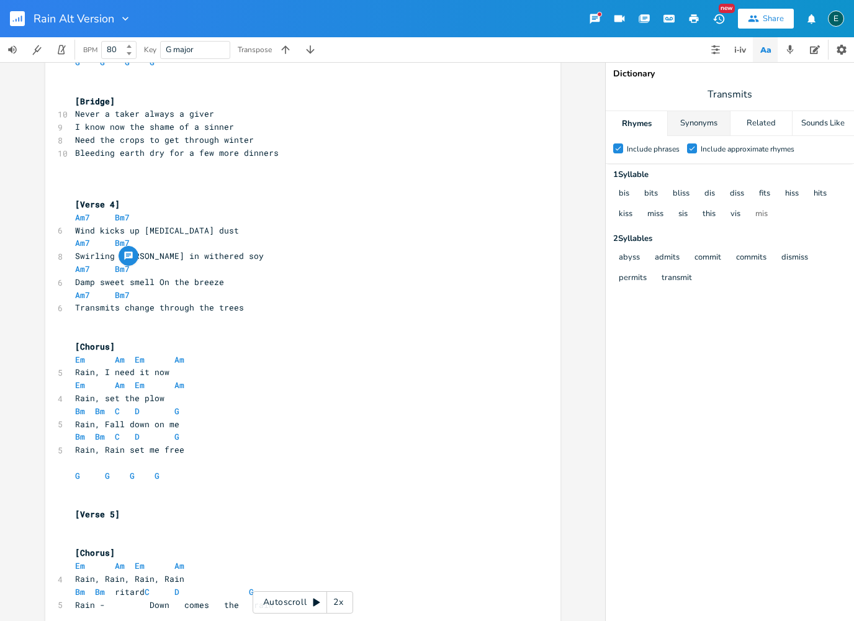
click at [709, 128] on div "Synonyms" at bounding box center [698, 123] width 61 height 25
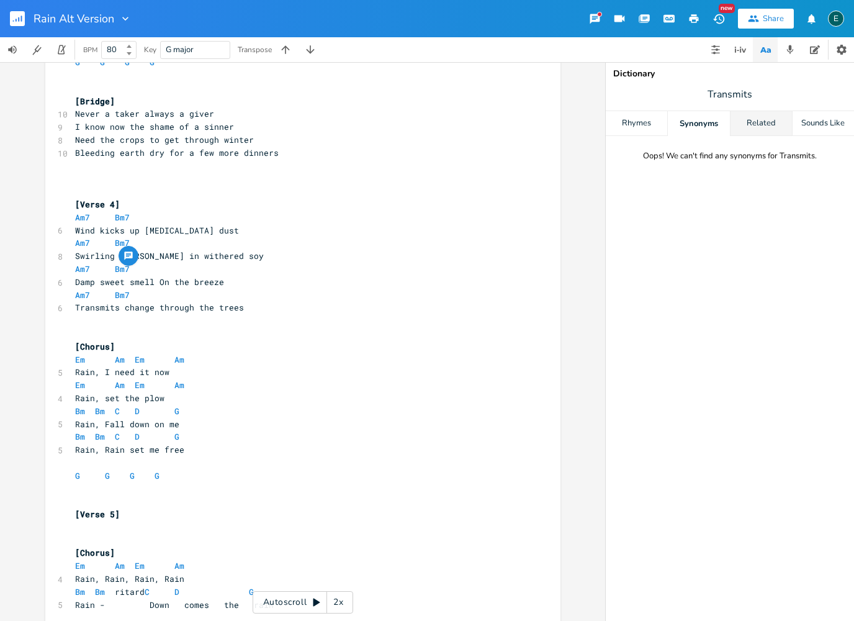
click at [760, 127] on div "Related" at bounding box center [761, 123] width 61 height 25
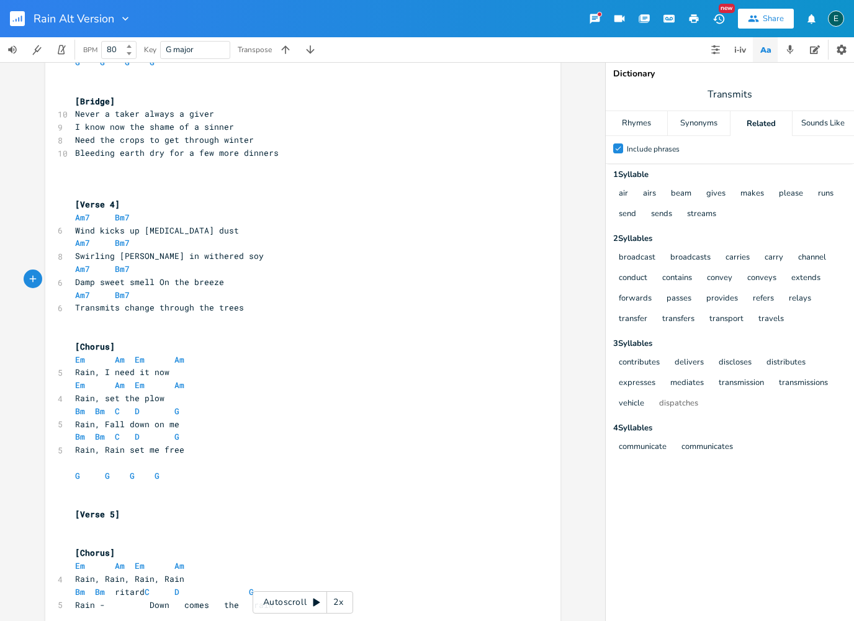
click at [120, 314] on pre "​" at bounding box center [297, 320] width 448 height 13
click at [119, 302] on span "Transmits change through the trees" at bounding box center [159, 307] width 169 height 11
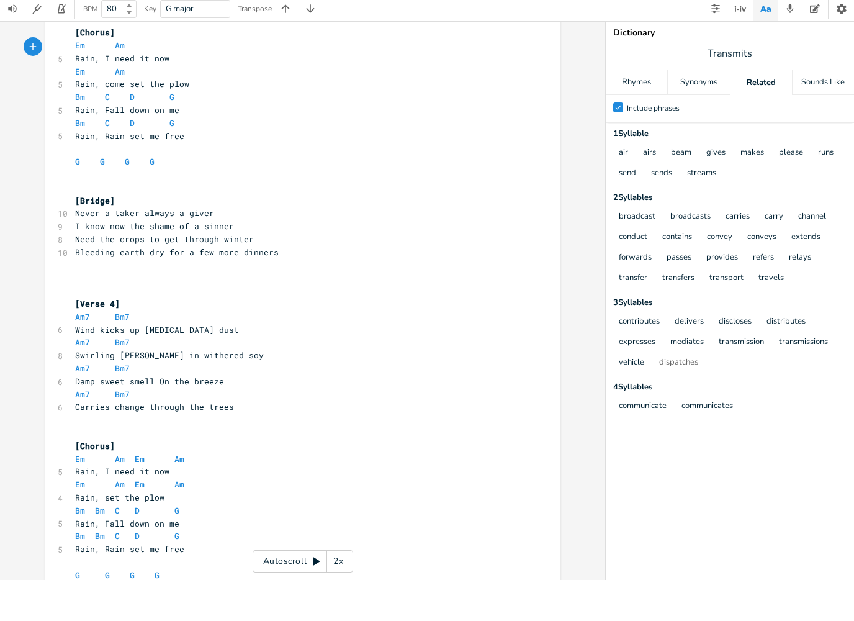
scroll to position [872, 0]
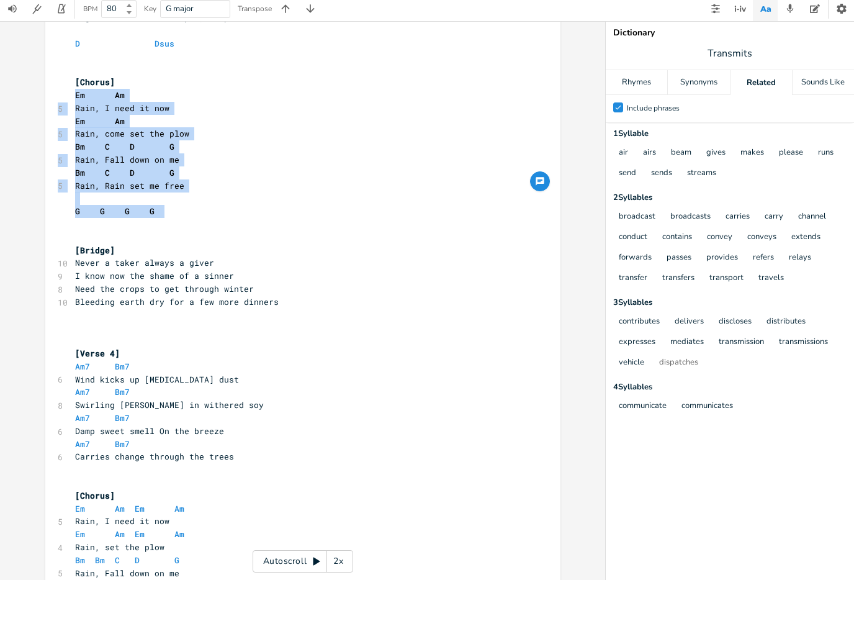
copy div "Em Am 5 Rain, I need it now Em Am 5 Rain, come set the plow Bm C D G 5 Rain, Fa…"
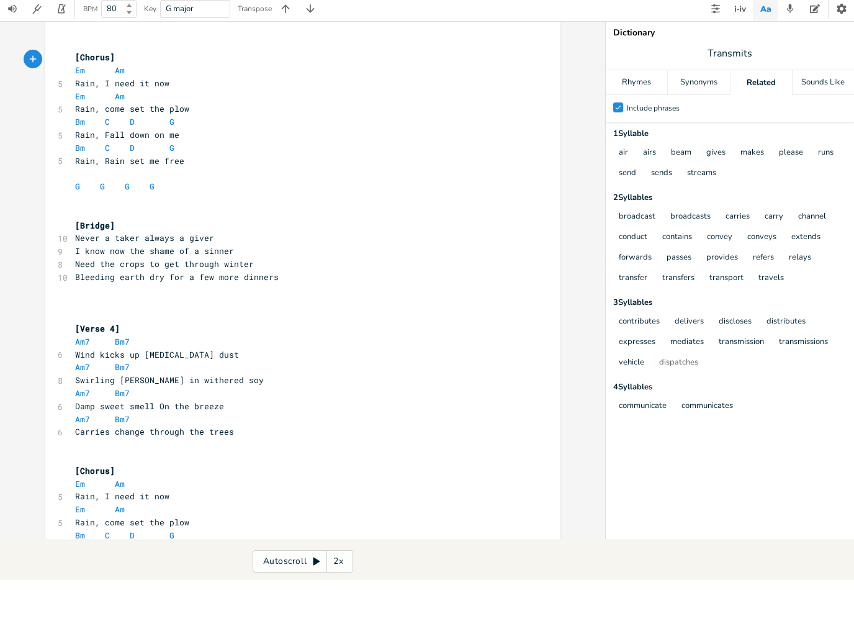
scroll to position [847, 0]
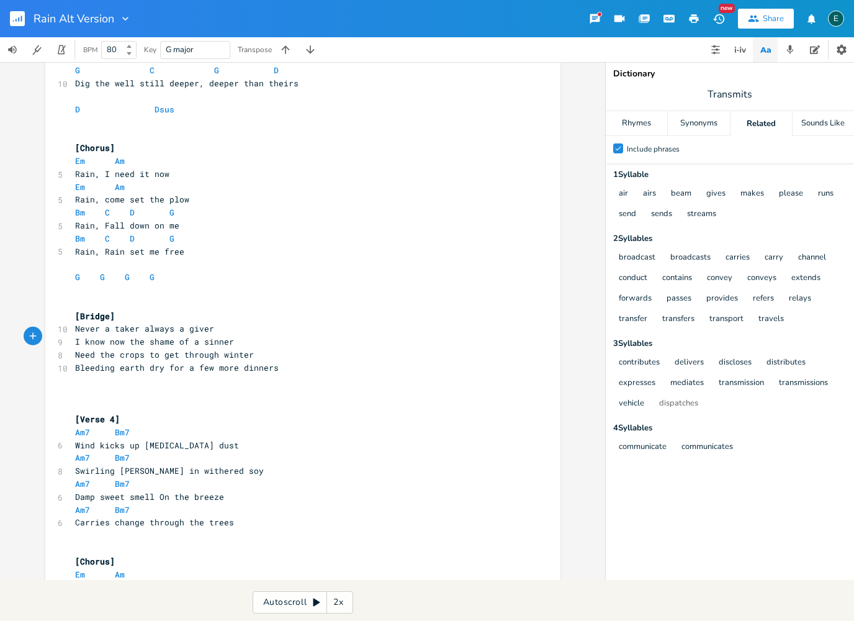
click at [716, 7] on div "Rain Alt Version New Share E BPM 80 Key G major Transpose G E A D G B E Previou…" at bounding box center [427, 290] width 854 height 580
click at [717, 50] on icon "button" at bounding box center [717, 49] width 2 height 2
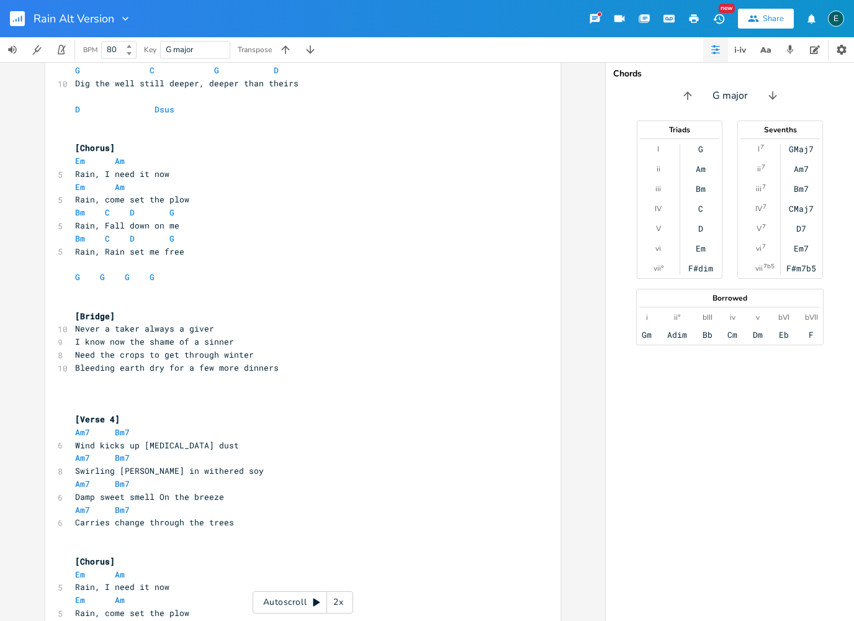
click at [76, 323] on span "Never a taker always a giver" at bounding box center [144, 328] width 139 height 11
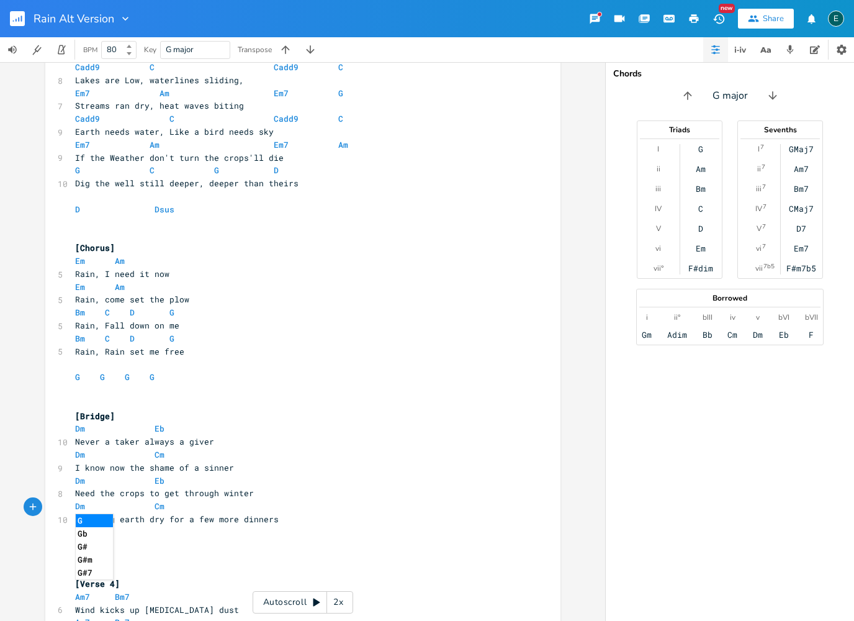
click at [318, 513] on pre "Bleeding earth dry for a few more dinners" at bounding box center [297, 519] width 448 height 13
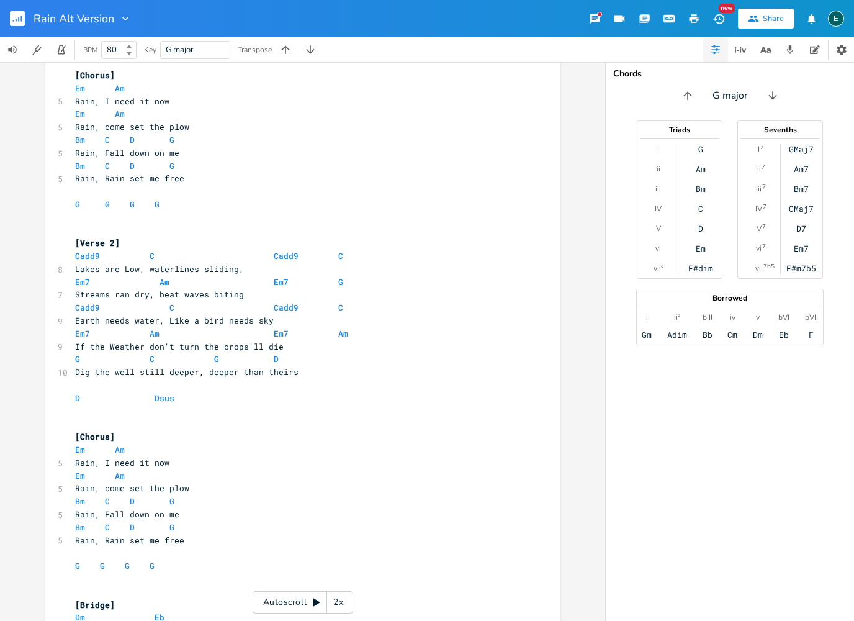
scroll to position [658, 0]
click at [135, 250] on pre "Cadd9 C Cadd9 C" at bounding box center [297, 256] width 448 height 13
copy span "Cadd9 C Cadd9 C"
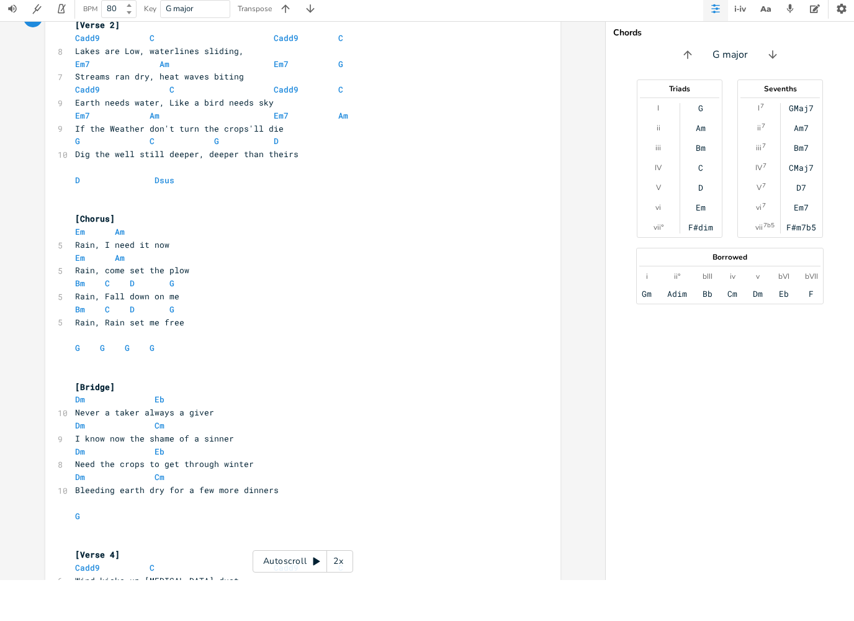
scroll to position [785, 0]
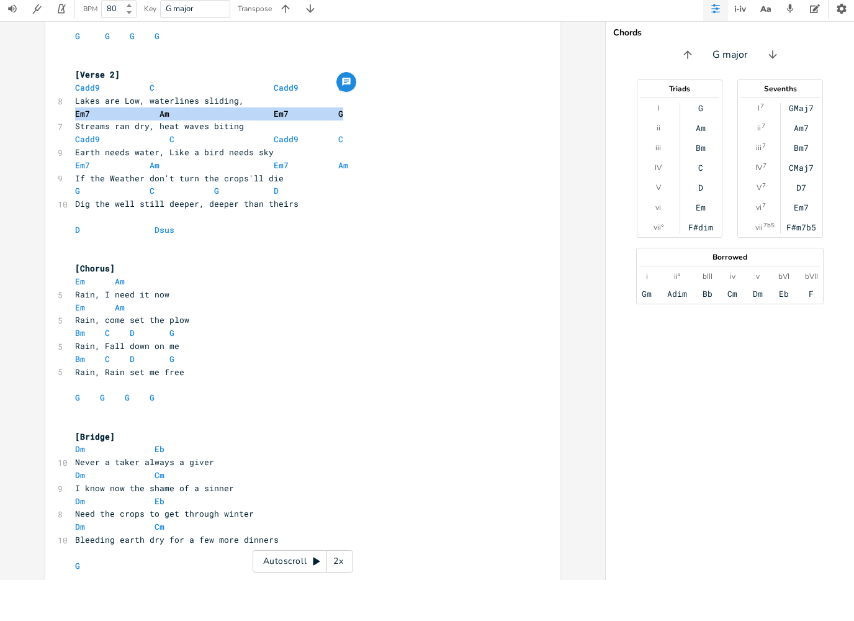
copy span "Em7 Am Em7 G"
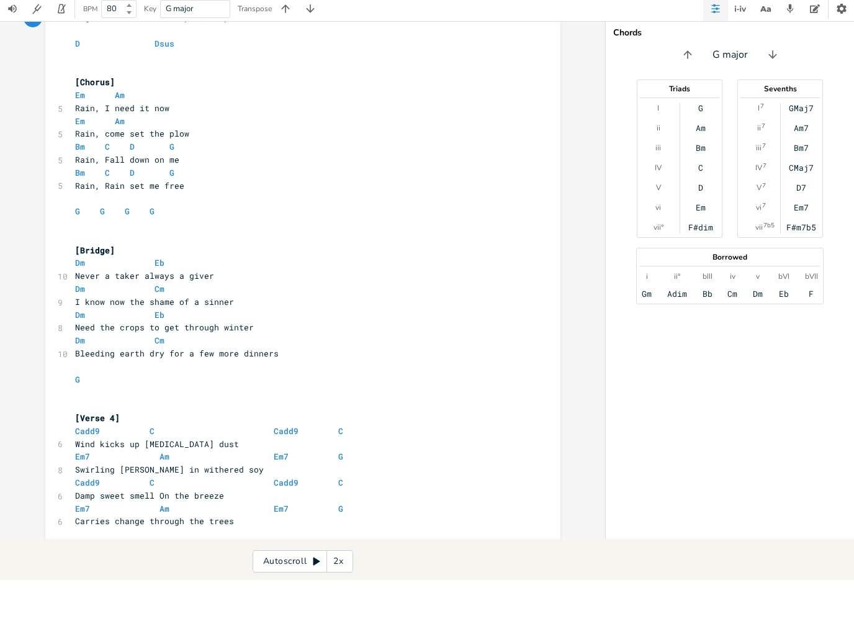
scroll to position [822, 0]
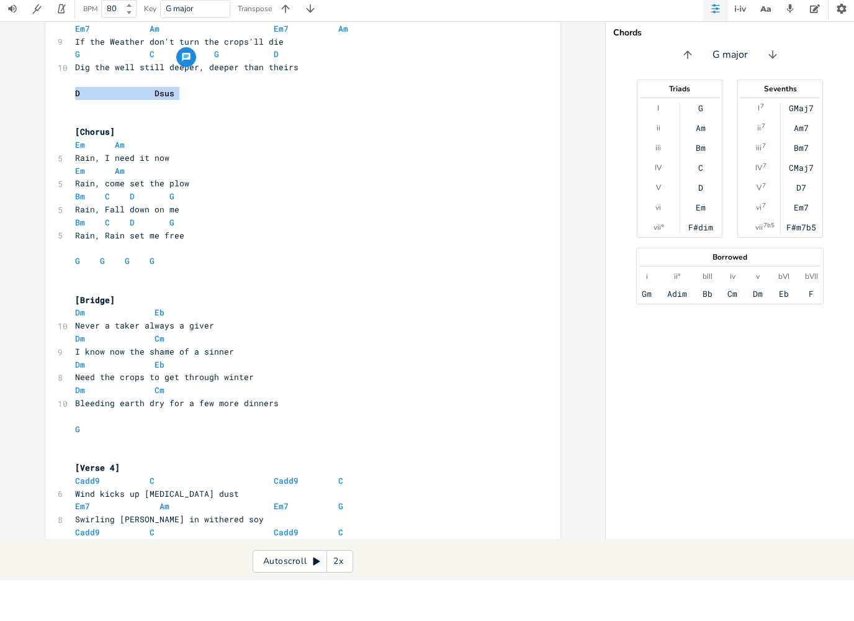
copy span "D Dsus"
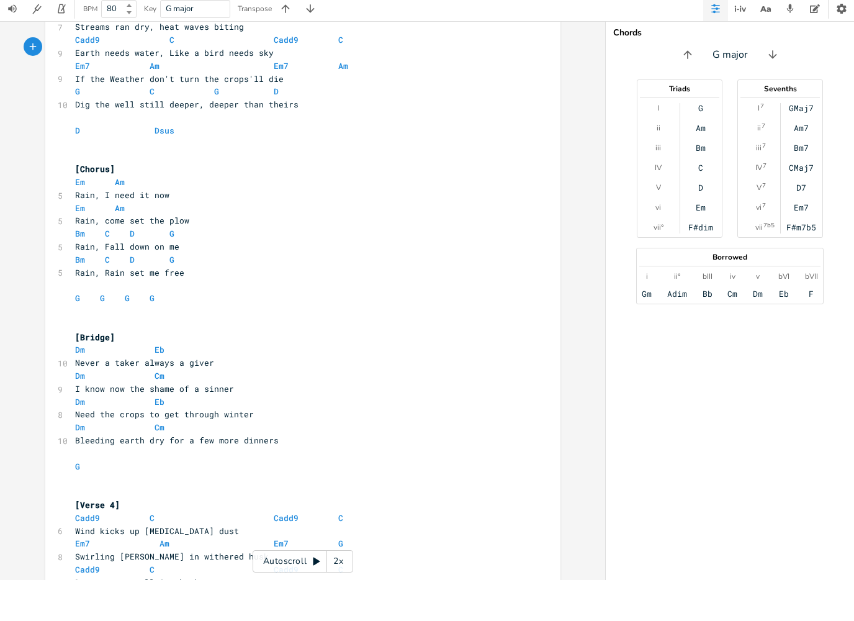
scroll to position [735, 0]
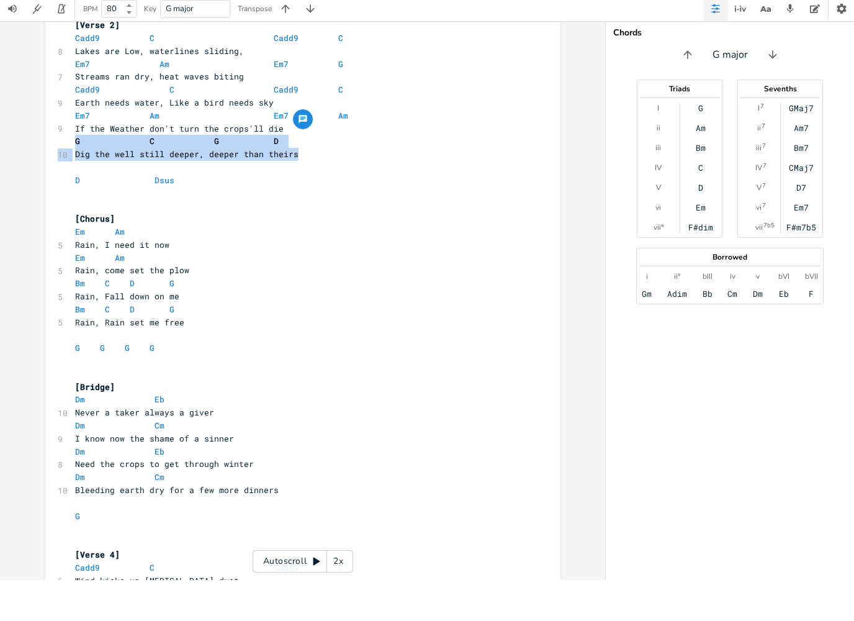
copy div "G C G D 10 Dig the well still deeper, deeper than theirs"
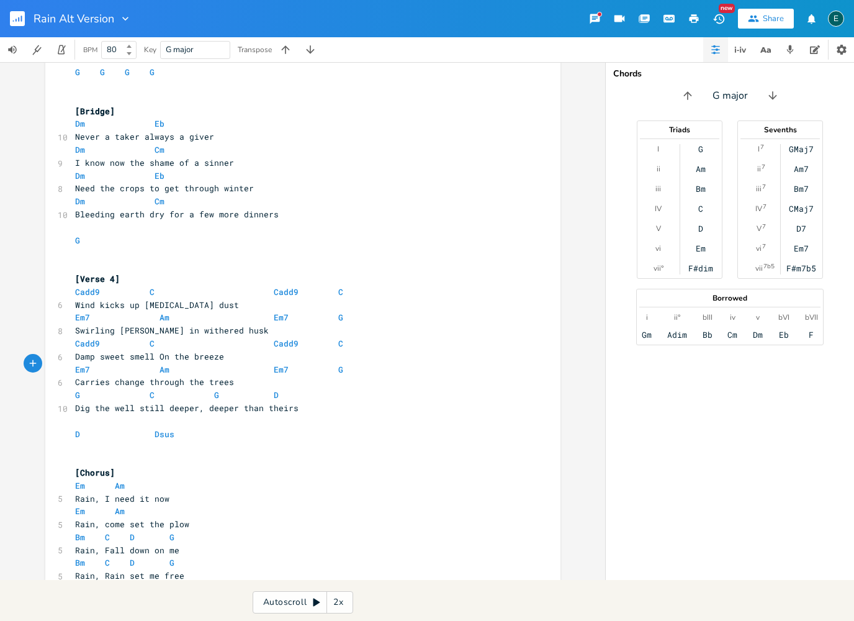
scroll to position [1052, 0]
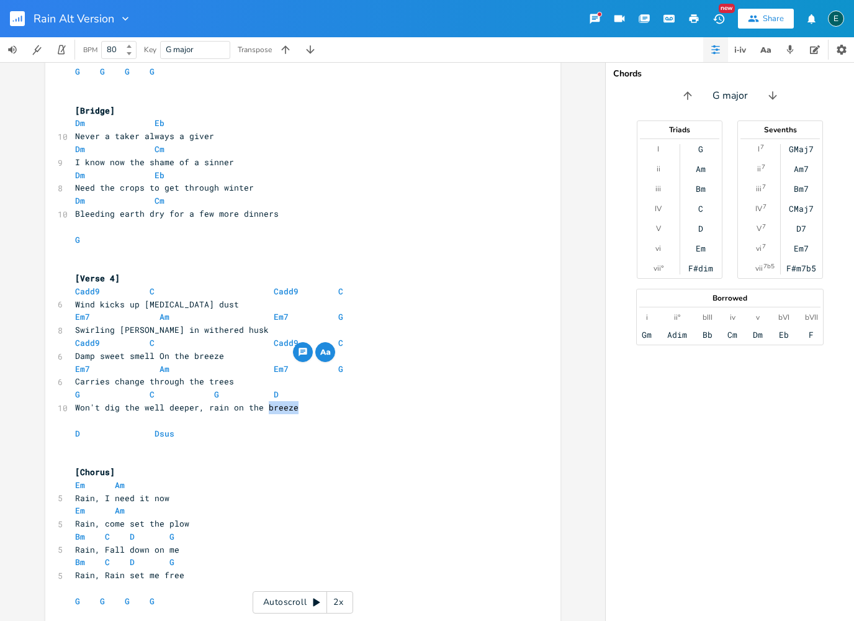
copy span "breeze"
click at [764, 52] on icon "button" at bounding box center [763, 50] width 6 height 6
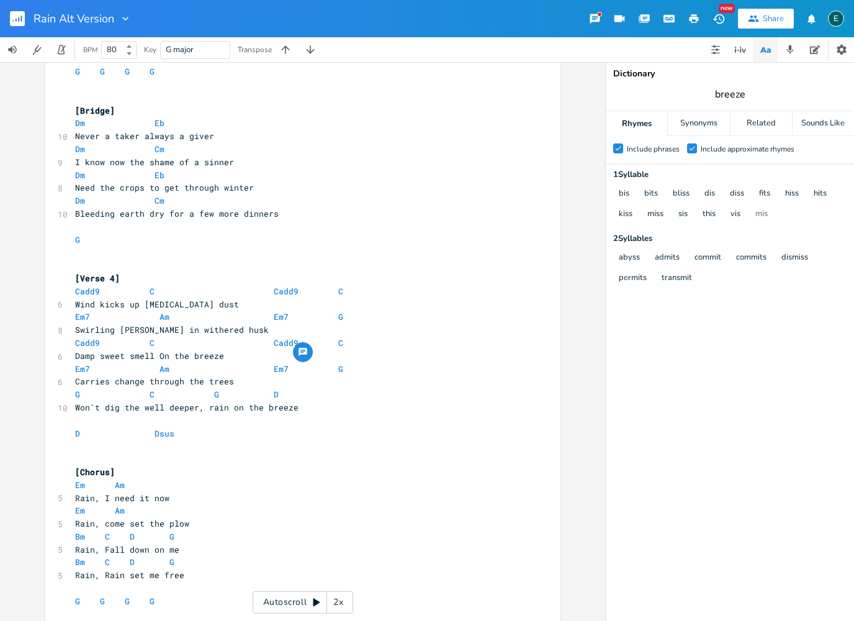
type input "breeze"
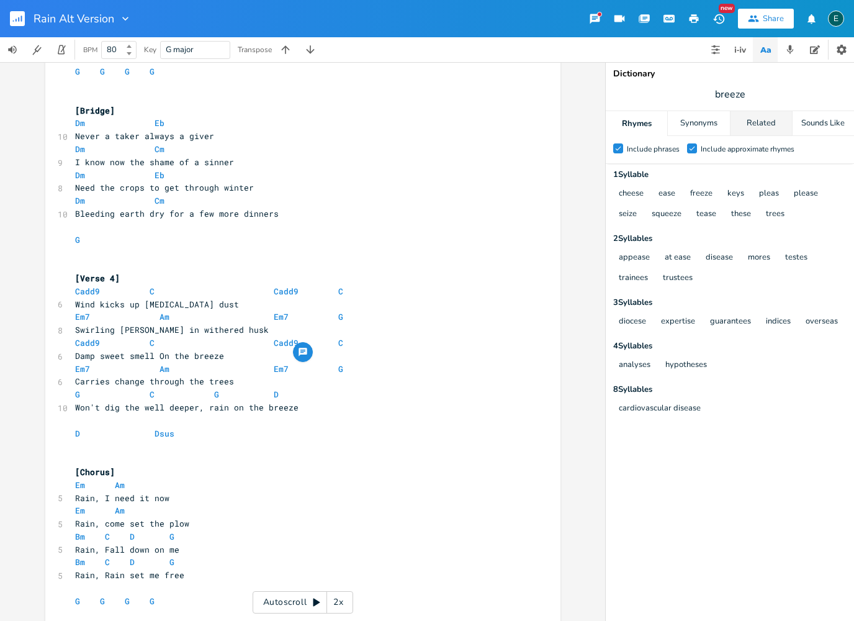
click at [773, 130] on div "Related" at bounding box center [761, 123] width 61 height 25
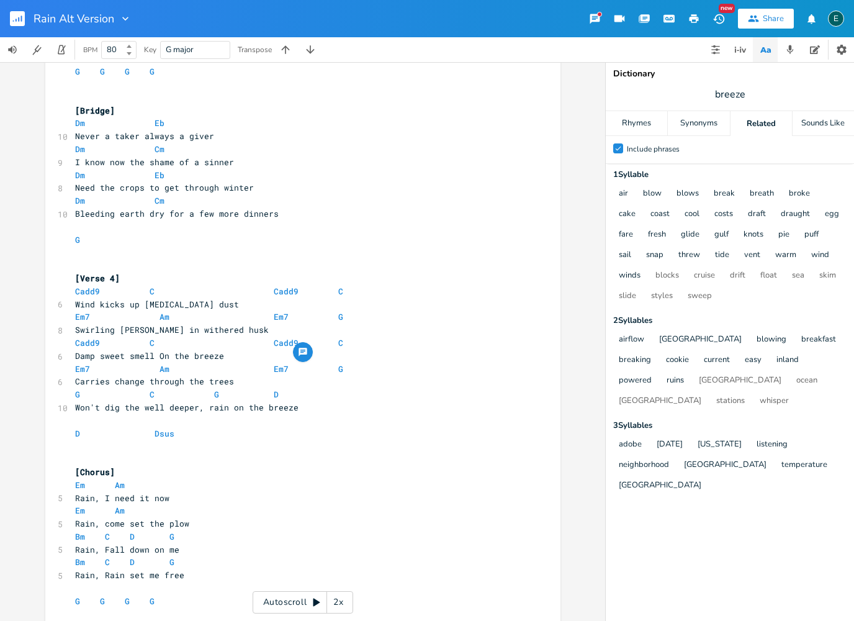
click at [745, 95] on span "breeze" at bounding box center [730, 94] width 248 height 22
type input "Rain"
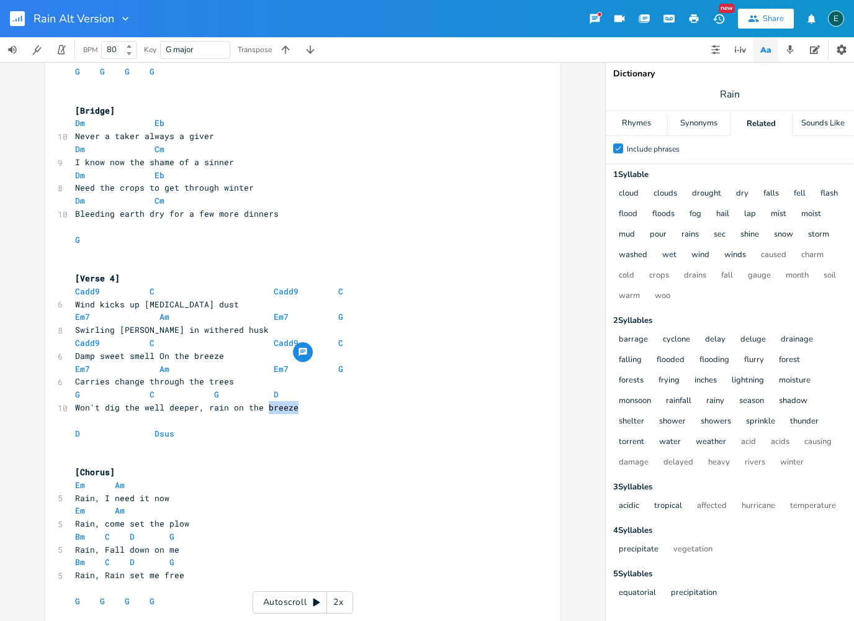
click at [265, 402] on span "Won't dig the well deeper, rain on the breeze" at bounding box center [187, 407] width 224 height 11
type input "building"
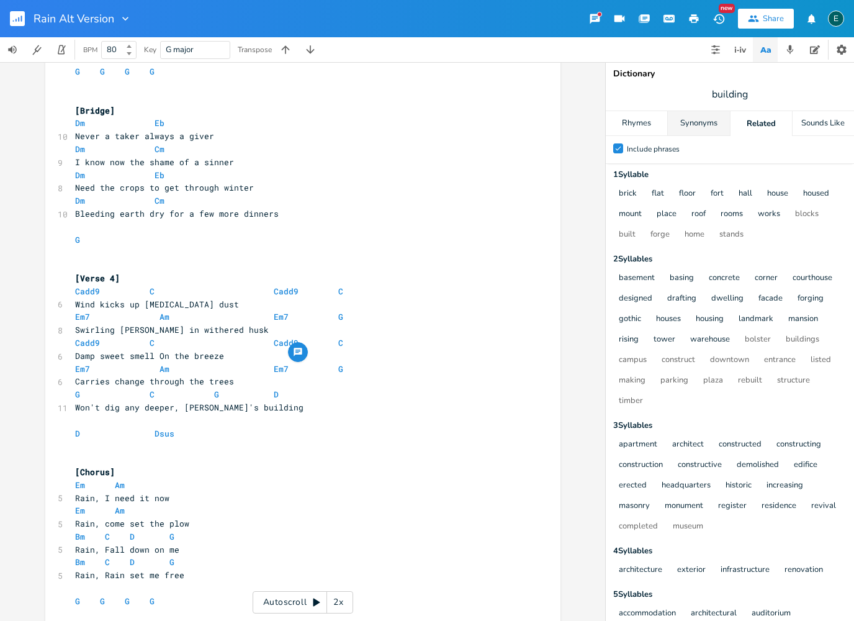
click at [694, 125] on div "Synonyms" at bounding box center [698, 123] width 61 height 25
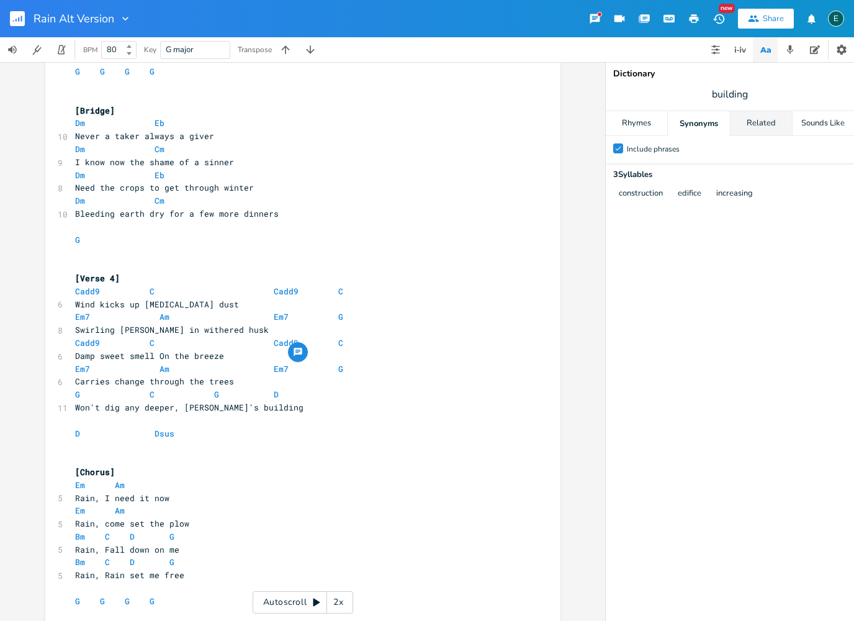
click at [751, 119] on div "Related" at bounding box center [761, 123] width 61 height 25
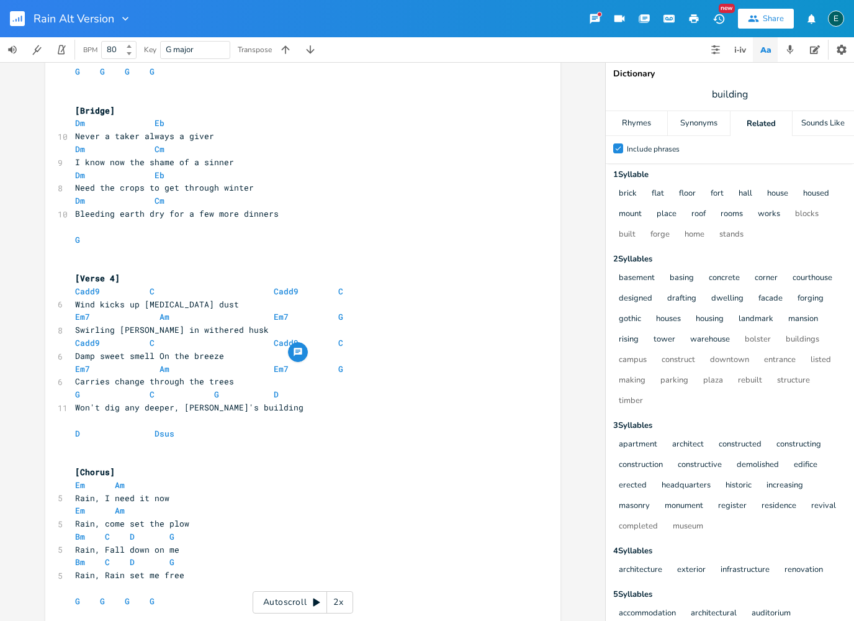
scroll to position [0, 0]
click at [646, 130] on div "Rhymes" at bounding box center [636, 123] width 61 height 25
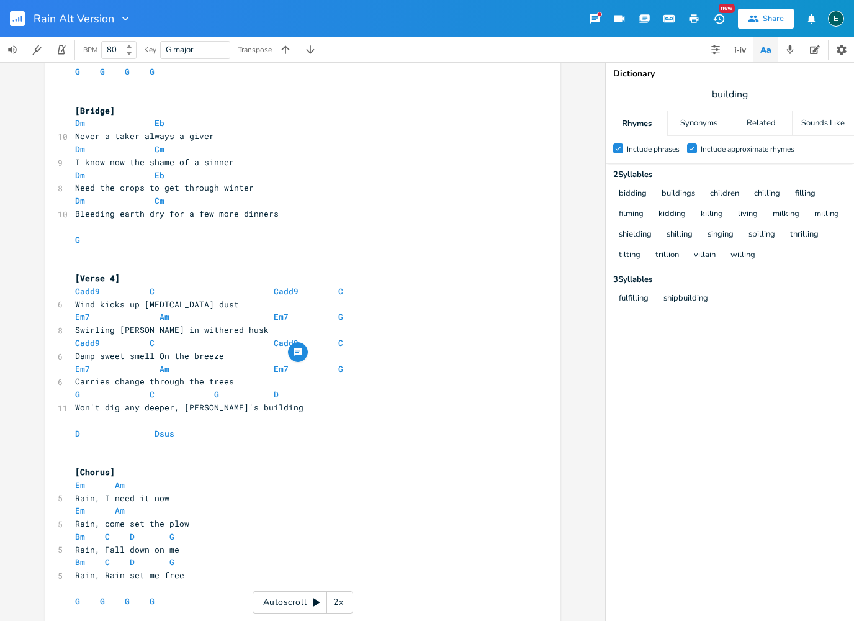
click at [296, 414] on pre "​" at bounding box center [297, 420] width 448 height 13
click at [219, 402] on span "Won't dig any deeper, storm's a brewing" at bounding box center [172, 407] width 194 height 11
click at [199, 402] on span "Won't dig any deeper, the storm it's a brewing" at bounding box center [189, 407] width 228 height 11
click at [790, 52] on icon "button" at bounding box center [790, 49] width 7 height 9
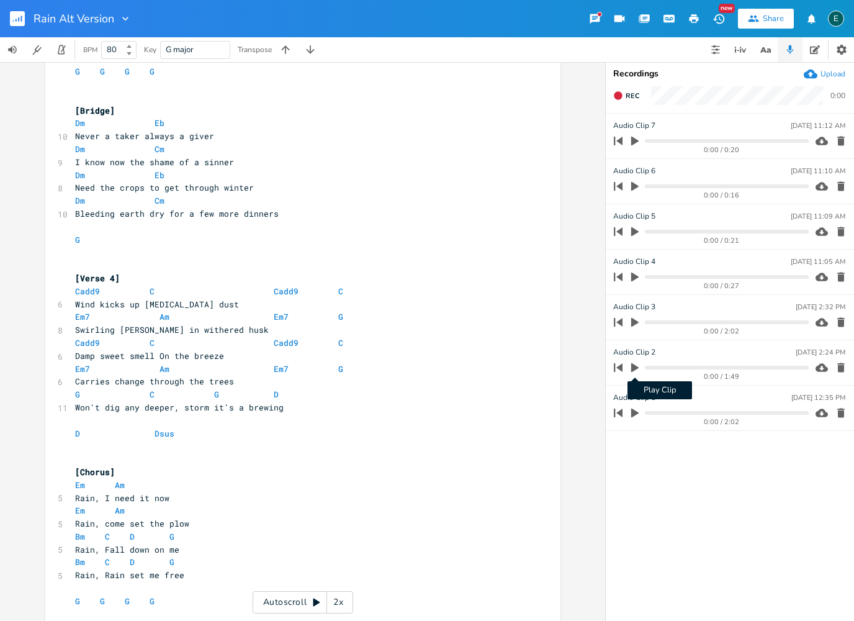
click at [636, 367] on icon "button" at bounding box center [634, 367] width 7 height 9
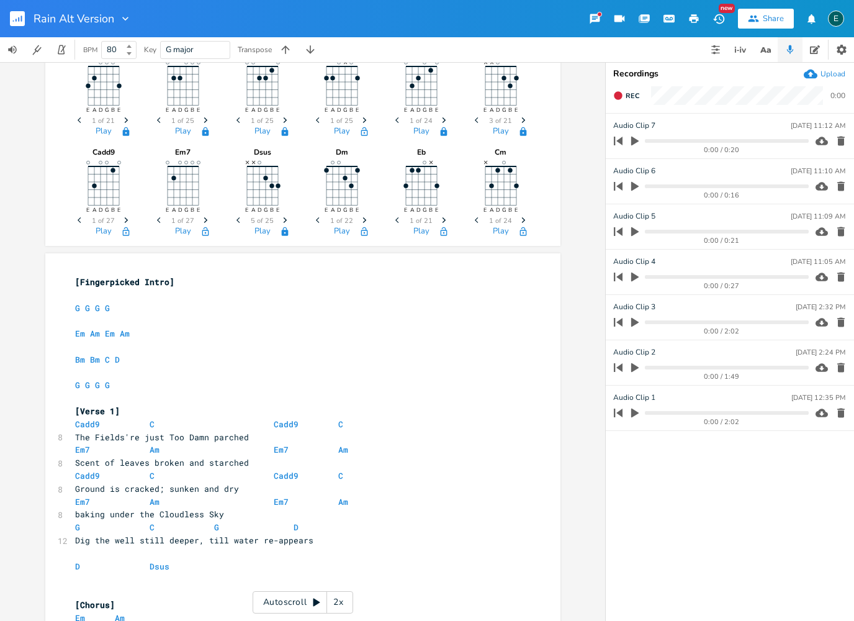
scroll to position [30, 0]
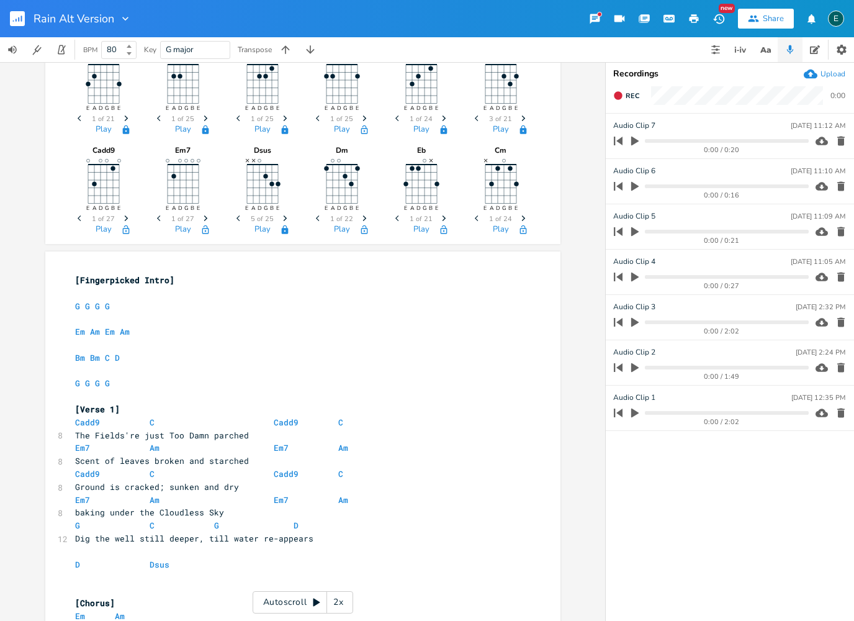
click at [364, 220] on icon "button" at bounding box center [365, 218] width 4 height 6
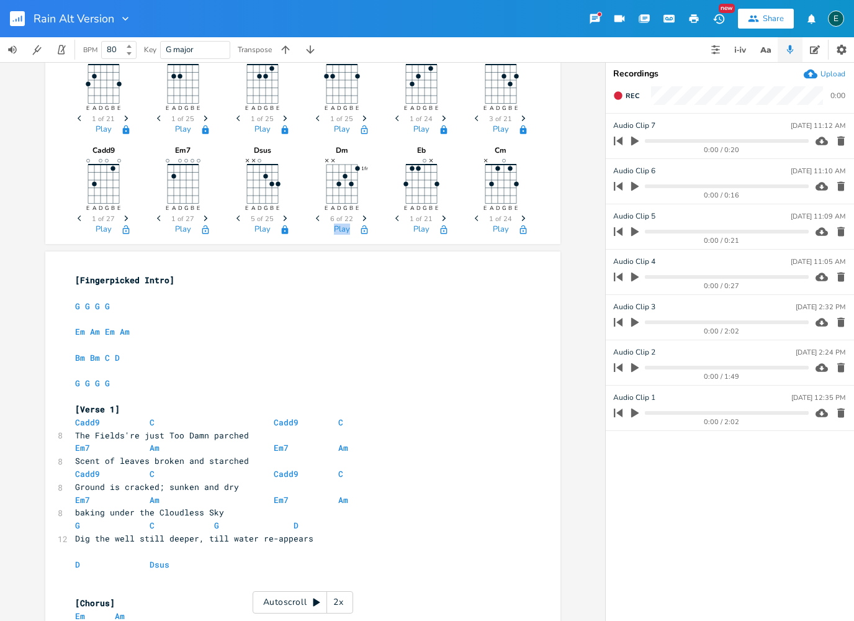
click at [364, 220] on icon "button" at bounding box center [365, 218] width 4 height 6
click at [364, 221] on icon "Next" at bounding box center [364, 218] width 7 height 7
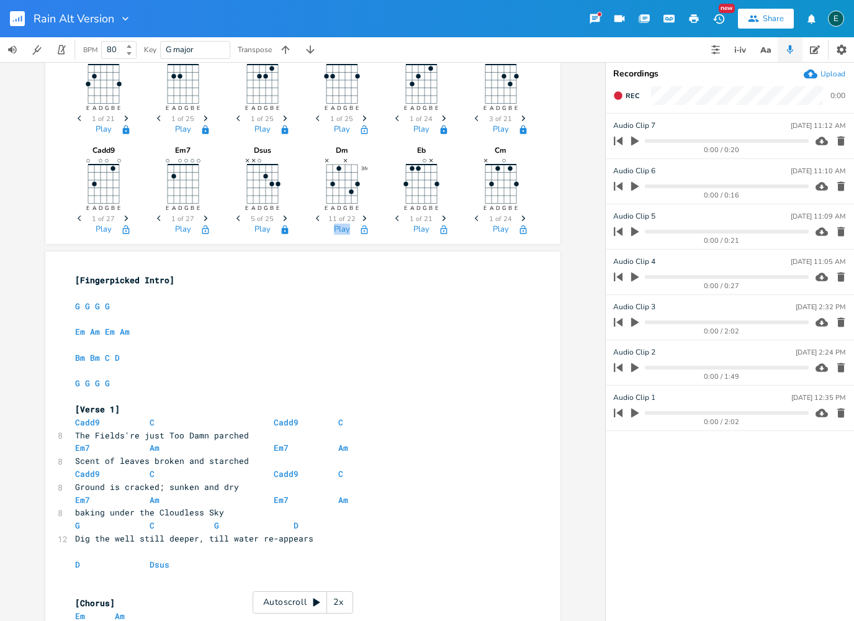
click at [364, 221] on icon "Next" at bounding box center [364, 218] width 7 height 7
click at [364, 235] on div "Play" at bounding box center [342, 232] width 62 height 14
click at [364, 233] on icon "button" at bounding box center [364, 229] width 7 height 9
click at [445, 219] on icon "button" at bounding box center [444, 218] width 4 height 6
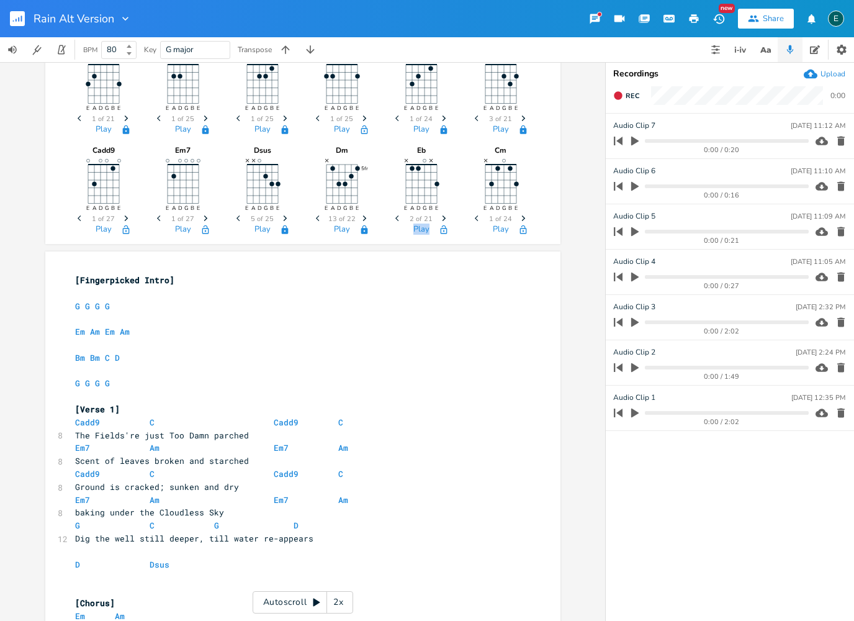
click at [445, 219] on icon "button" at bounding box center [444, 218] width 4 height 6
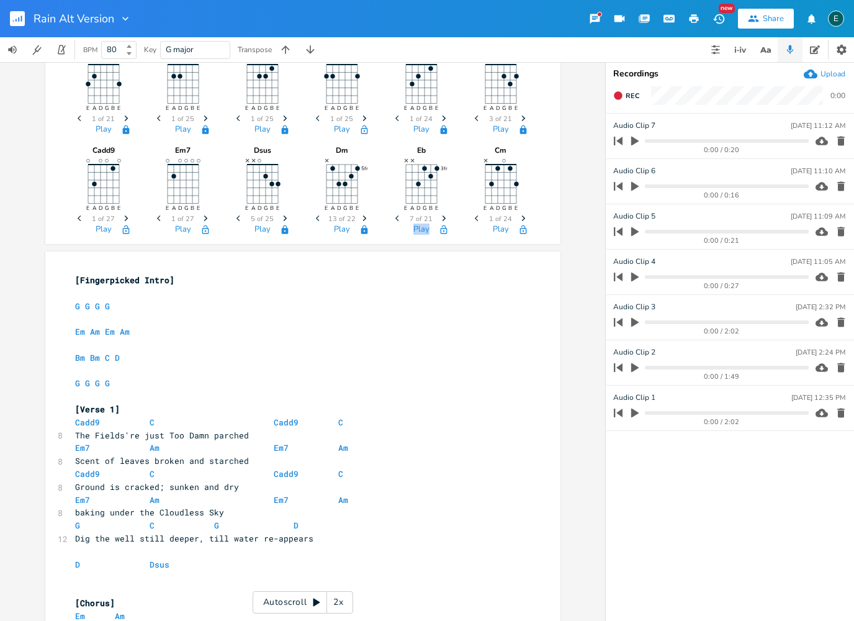
click at [400, 220] on icon "Previous" at bounding box center [399, 218] width 7 height 7
click at [401, 220] on icon "Previous" at bounding box center [399, 218] width 7 height 7
click at [446, 220] on icon "Next" at bounding box center [444, 218] width 7 height 7
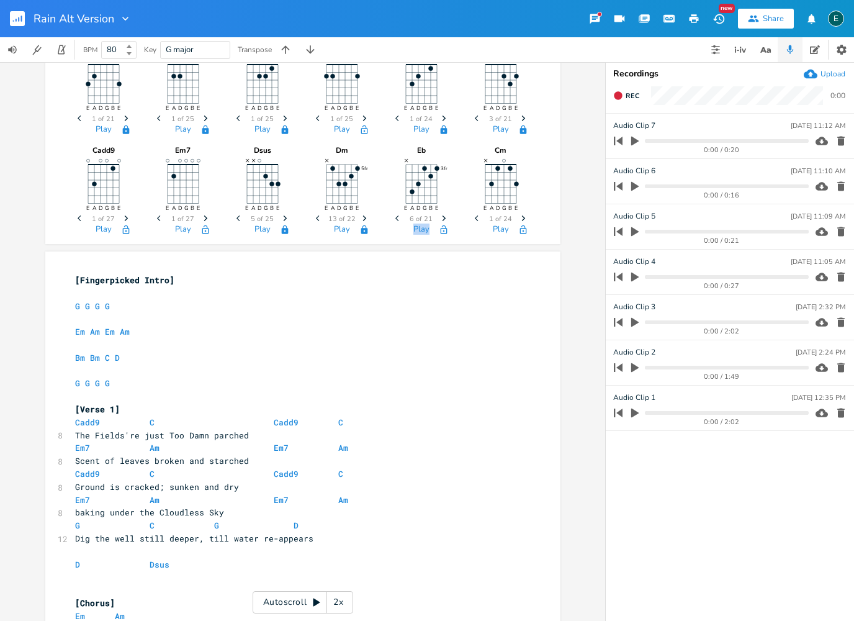
click at [446, 220] on icon "Next" at bounding box center [444, 218] width 7 height 7
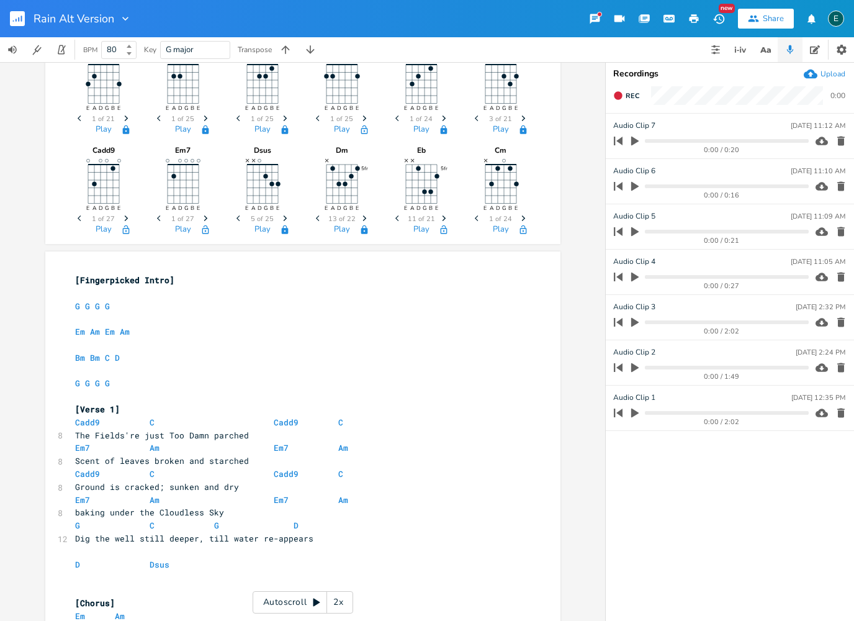
click at [446, 220] on icon "Next" at bounding box center [444, 218] width 7 height 7
click at [446, 231] on icon "button" at bounding box center [444, 230] width 10 height 10
click at [523, 220] on icon "button" at bounding box center [524, 218] width 4 height 6
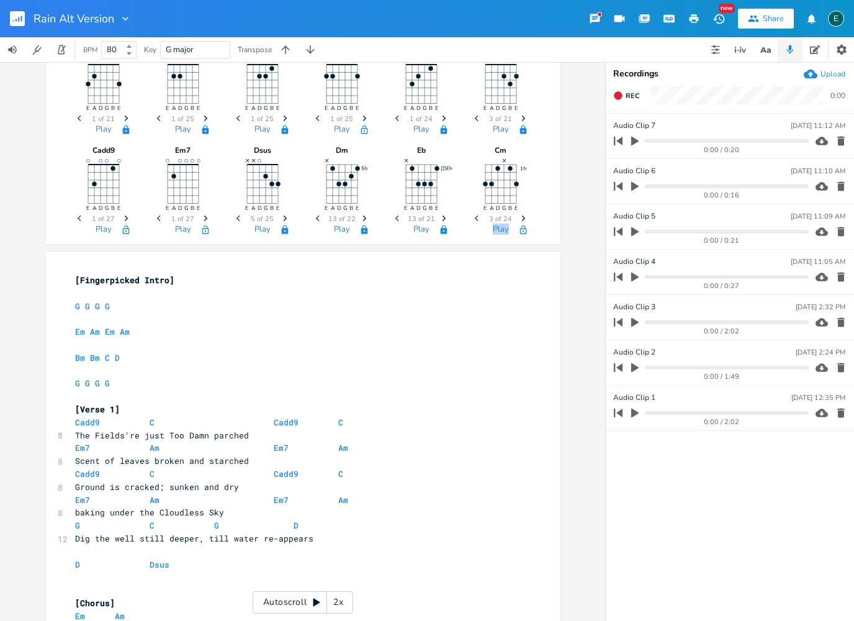
click at [523, 220] on icon "button" at bounding box center [524, 218] width 4 height 6
click at [523, 220] on icon "Next" at bounding box center [523, 218] width 7 height 7
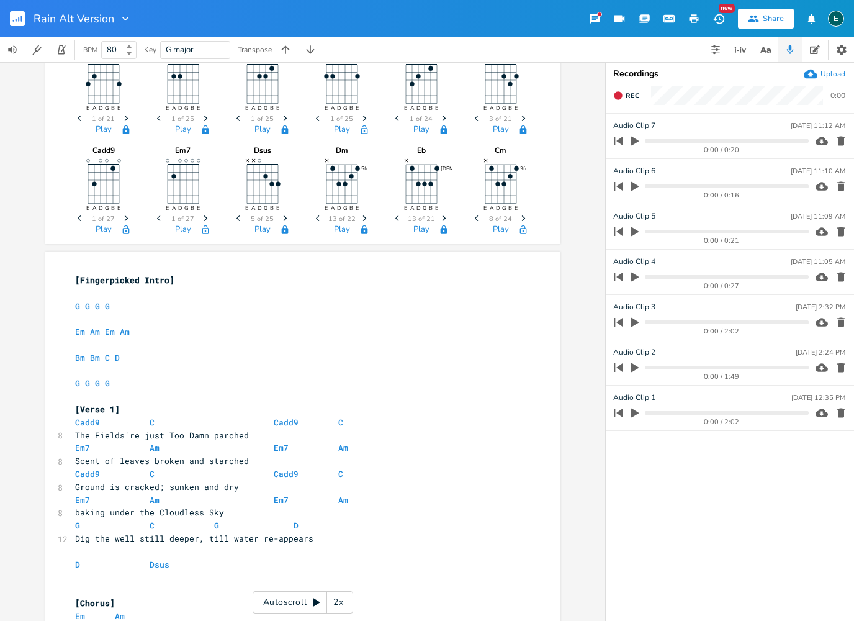
click at [522, 230] on icon "button" at bounding box center [523, 230] width 10 height 10
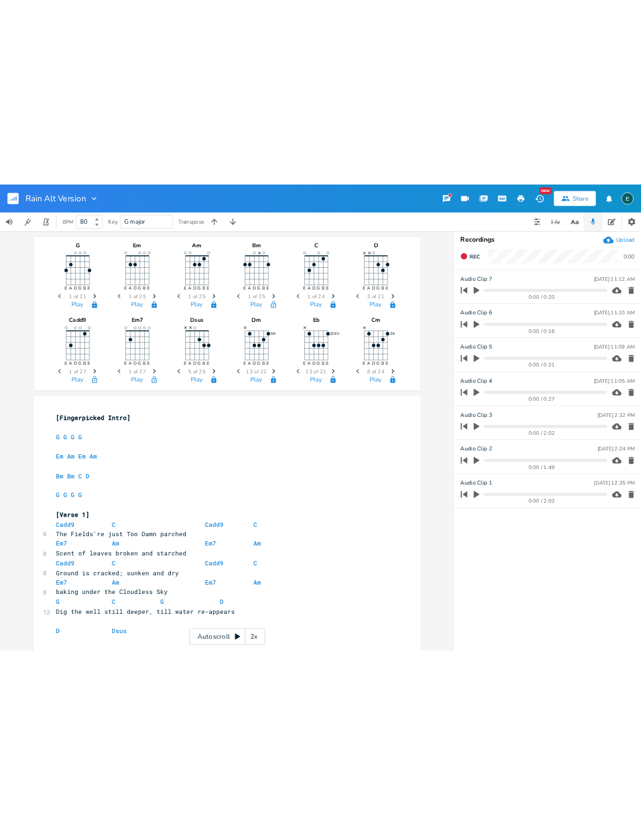
scroll to position [0, 0]
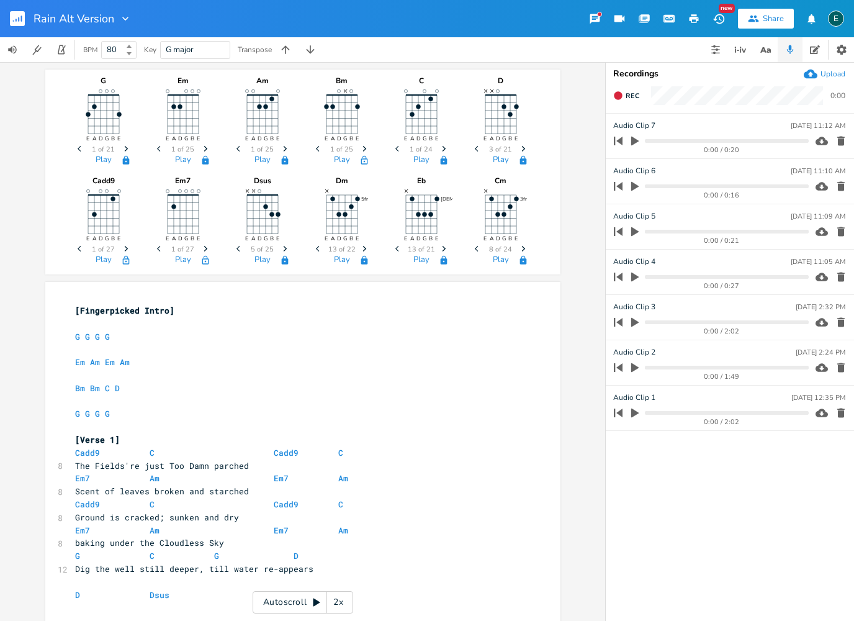
click at [204, 249] on icon "Next" at bounding box center [205, 248] width 7 height 7
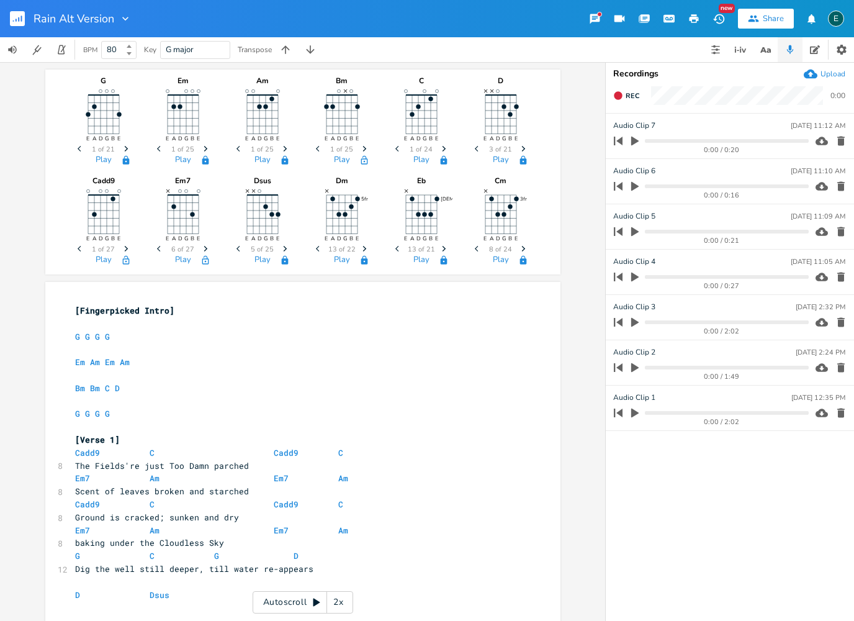
click at [160, 252] on icon "Previous" at bounding box center [160, 248] width 7 height 7
click at [204, 261] on icon "button" at bounding box center [206, 260] width 10 height 10
click at [125, 250] on icon "Next" at bounding box center [126, 248] width 7 height 7
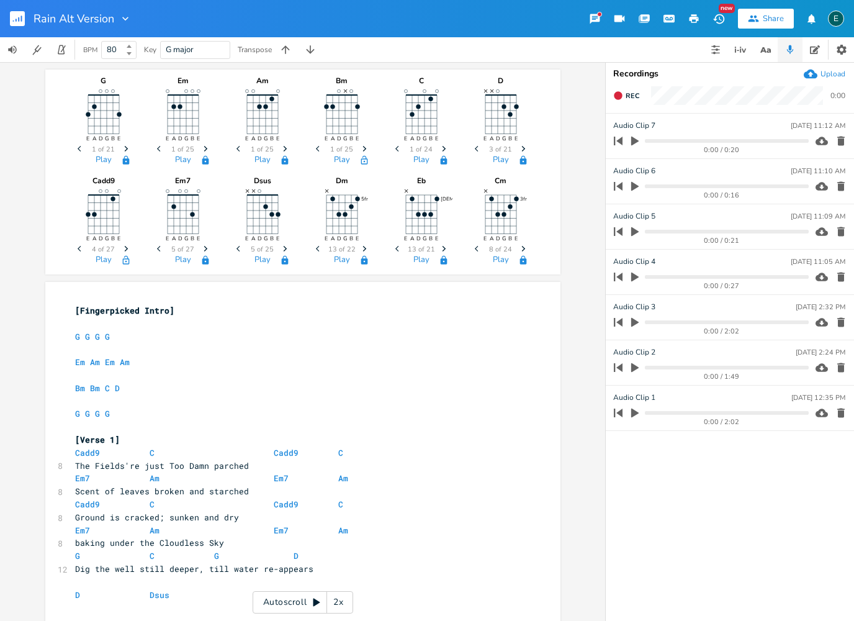
click at [125, 250] on icon "Next" at bounding box center [126, 248] width 7 height 7
click at [125, 250] on icon "button" at bounding box center [126, 249] width 4 height 6
click at [125, 251] on icon "button" at bounding box center [126, 249] width 4 height 6
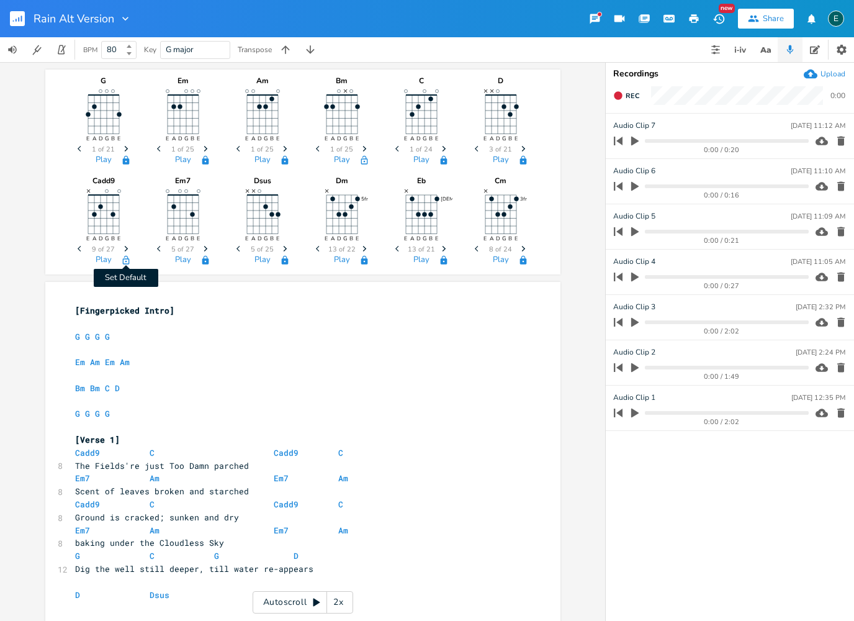
click at [127, 261] on icon "button" at bounding box center [126, 260] width 10 height 10
click at [363, 150] on icon "Next" at bounding box center [364, 148] width 7 height 7
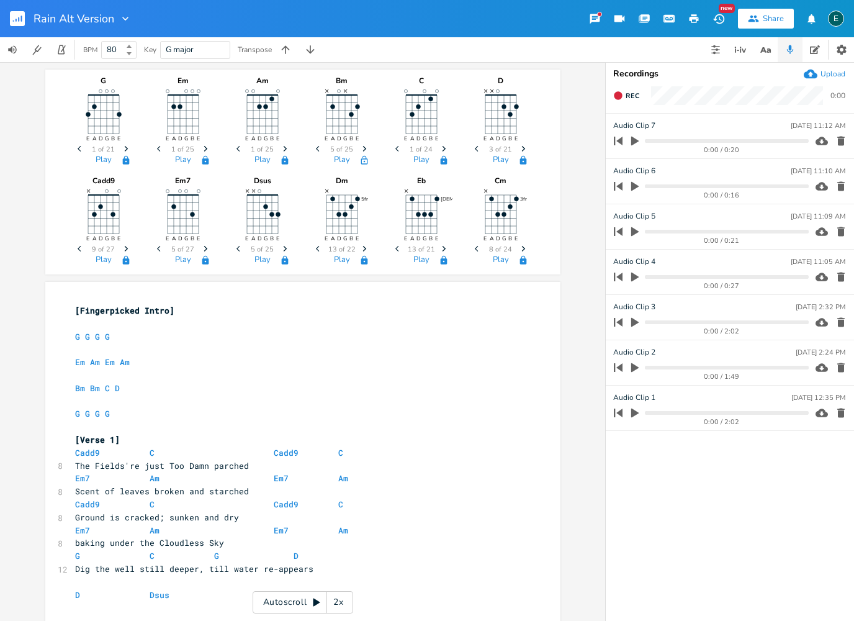
click at [363, 150] on icon "Next" at bounding box center [364, 148] width 7 height 7
click at [363, 151] on icon "button" at bounding box center [365, 149] width 4 height 6
click at [365, 162] on icon "button" at bounding box center [365, 160] width 10 height 10
